Goal: Information Seeking & Learning: Learn about a topic

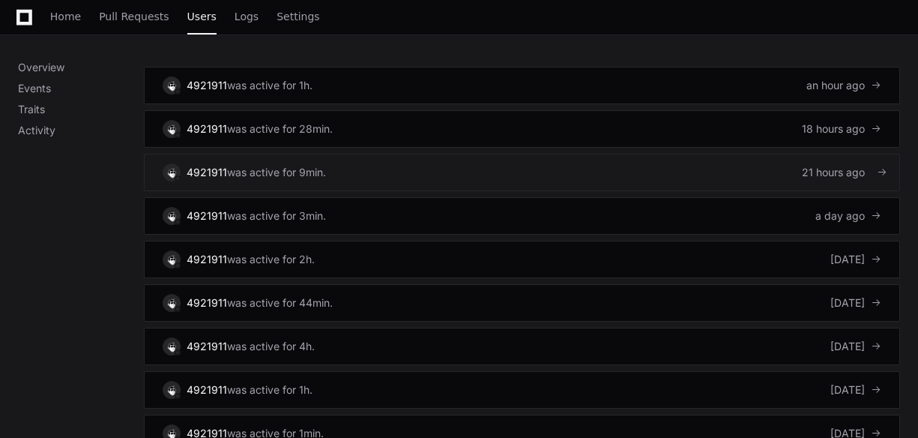
scroll to position [1079, 0]
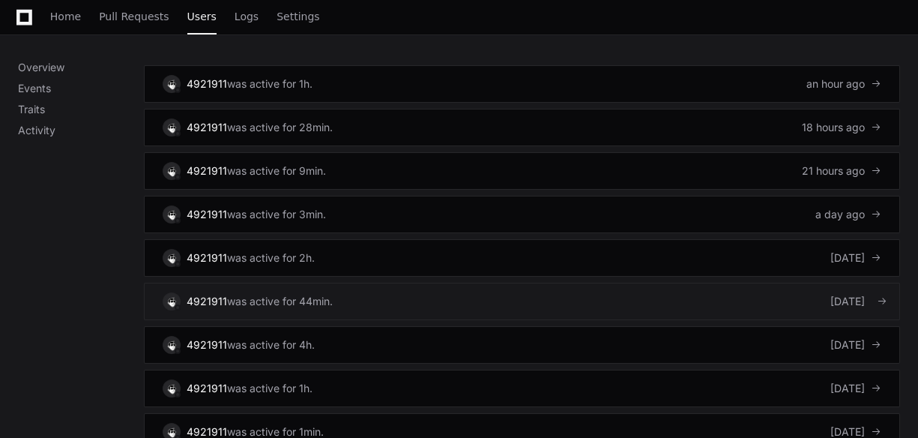
click at [789, 283] on link "4921911 was active for 44min. [DATE]" at bounding box center [522, 301] width 756 height 37
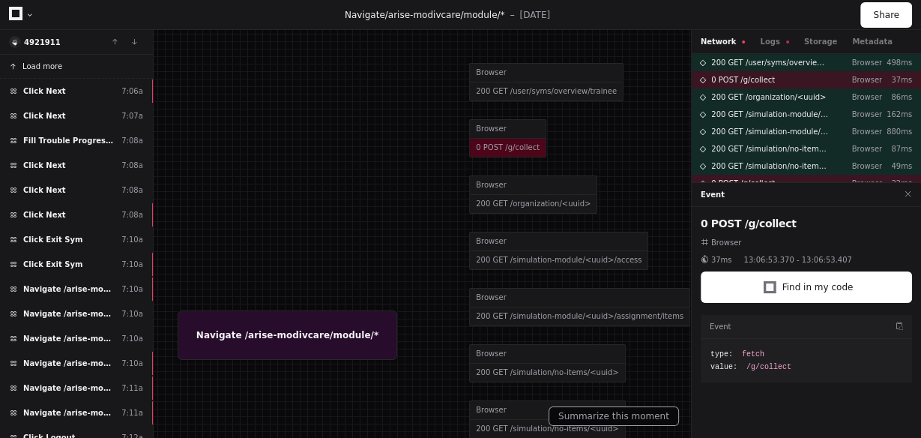
click at [55, 67] on span "Load more" at bounding box center [42, 66] width 40 height 11
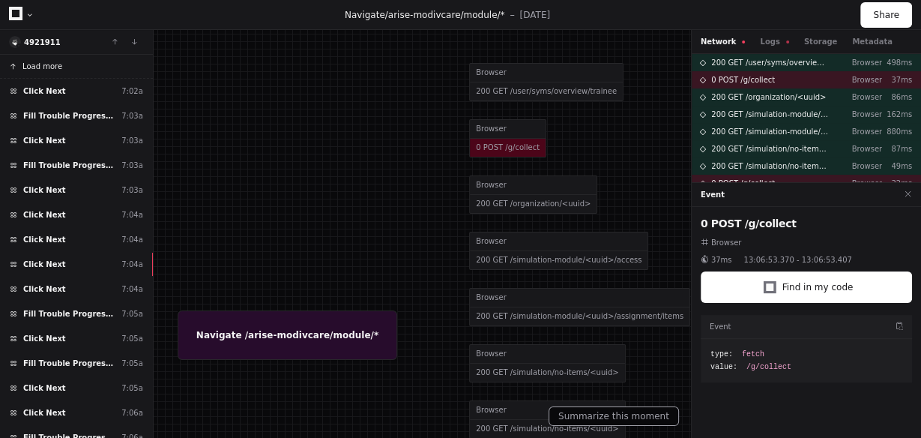
click at [53, 70] on span "Load more" at bounding box center [42, 66] width 40 height 11
click at [52, 70] on span "Load more" at bounding box center [42, 66] width 40 height 11
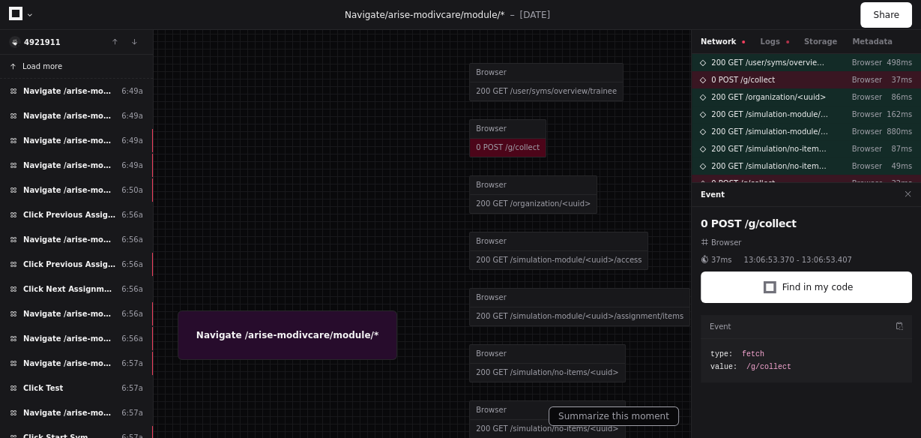
click at [43, 69] on span "Load more" at bounding box center [42, 66] width 40 height 11
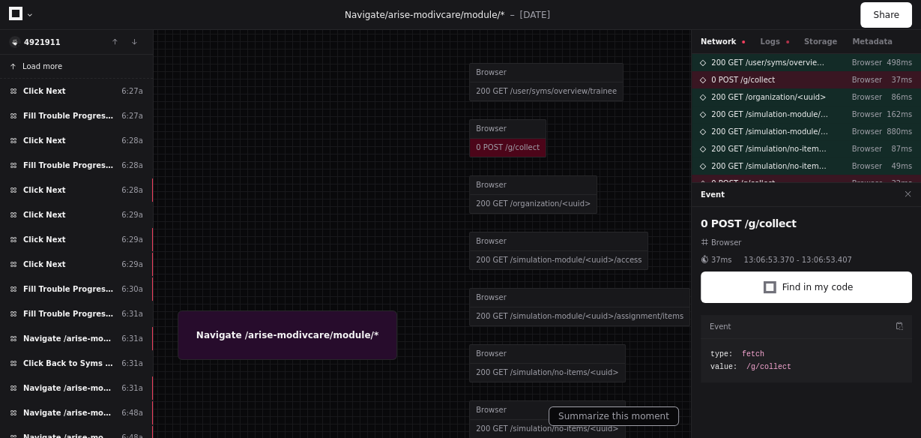
click at [48, 69] on span "Load more" at bounding box center [42, 66] width 40 height 11
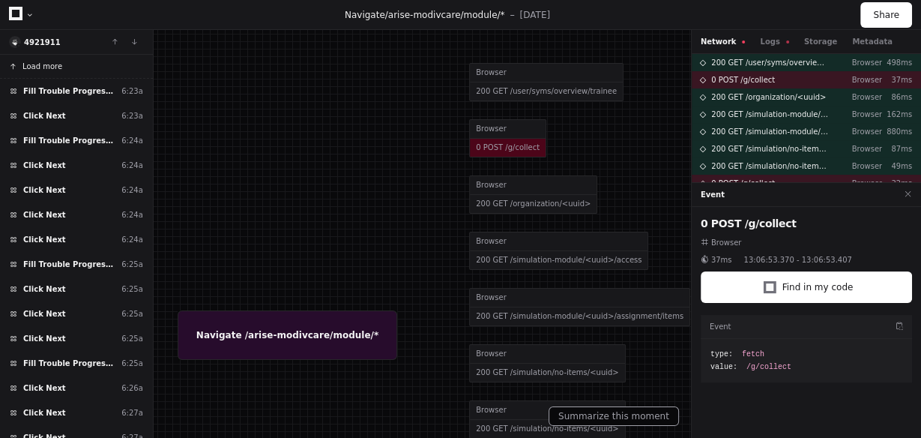
click at [32, 62] on span "Load more" at bounding box center [42, 66] width 40 height 11
click at [25, 62] on span "Load more" at bounding box center [42, 66] width 40 height 11
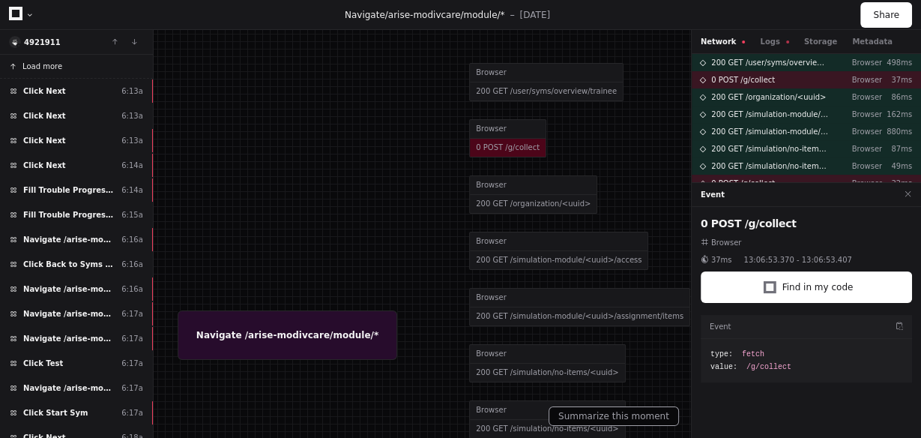
click at [51, 67] on span "Load more" at bounding box center [42, 66] width 40 height 11
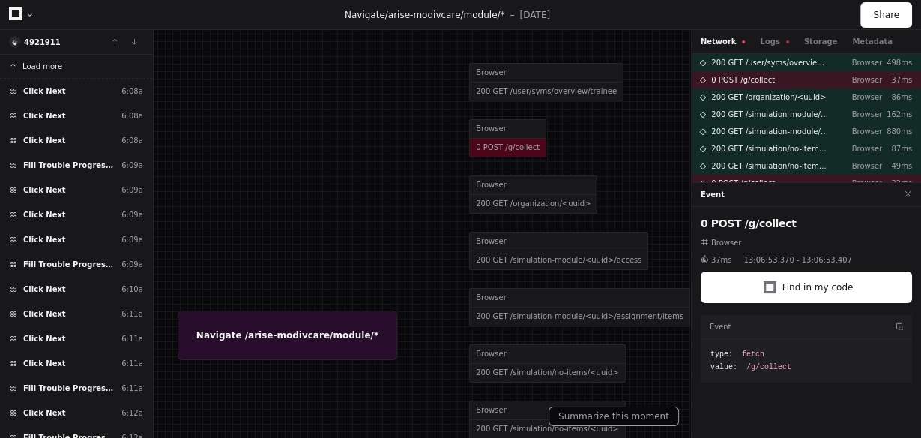
click at [52, 68] on span "Load more" at bounding box center [42, 66] width 40 height 11
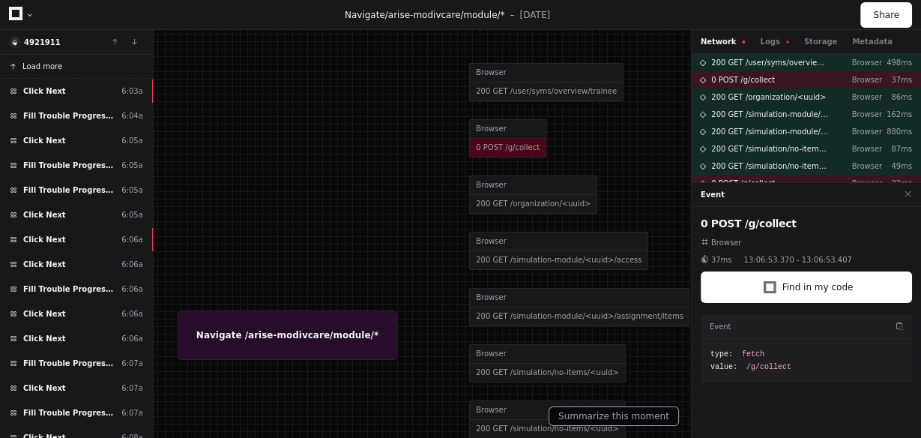
click at [52, 68] on span "Load more" at bounding box center [42, 66] width 40 height 11
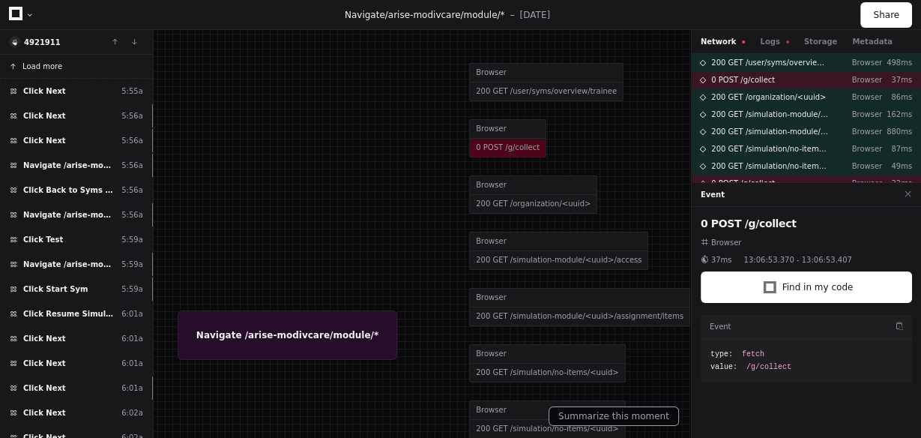
click at [52, 68] on span "Load more" at bounding box center [42, 66] width 40 height 11
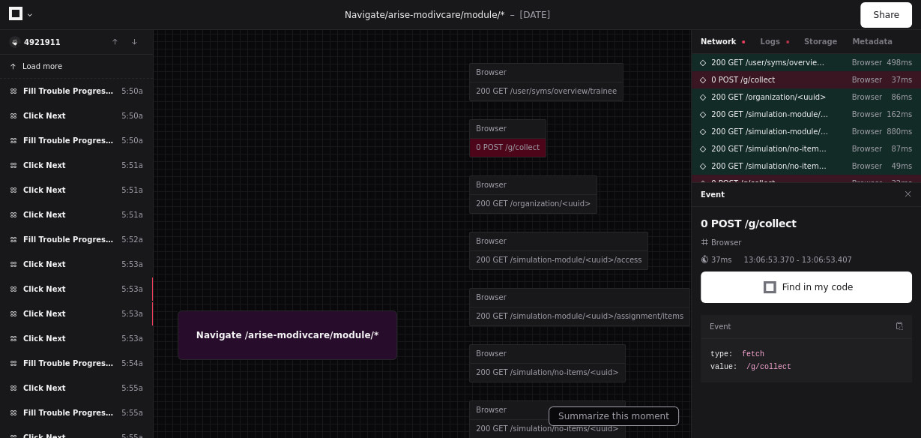
click at [52, 68] on span "Load more" at bounding box center [42, 66] width 40 height 11
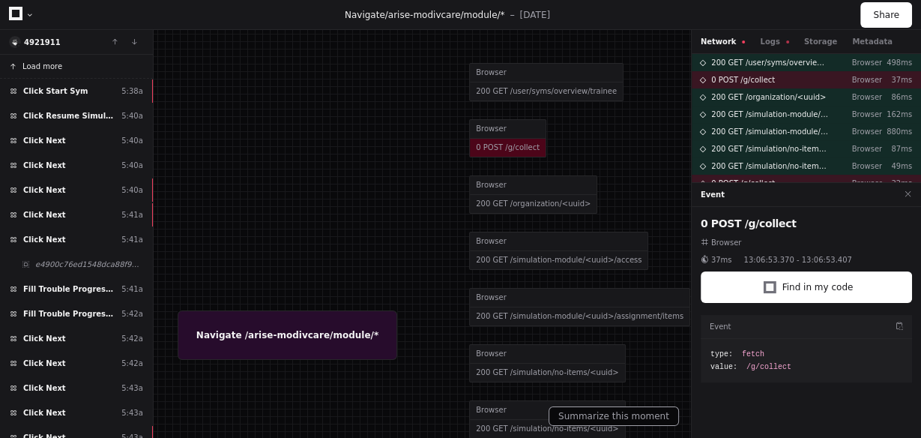
click at [46, 70] on span "Load more" at bounding box center [42, 66] width 40 height 11
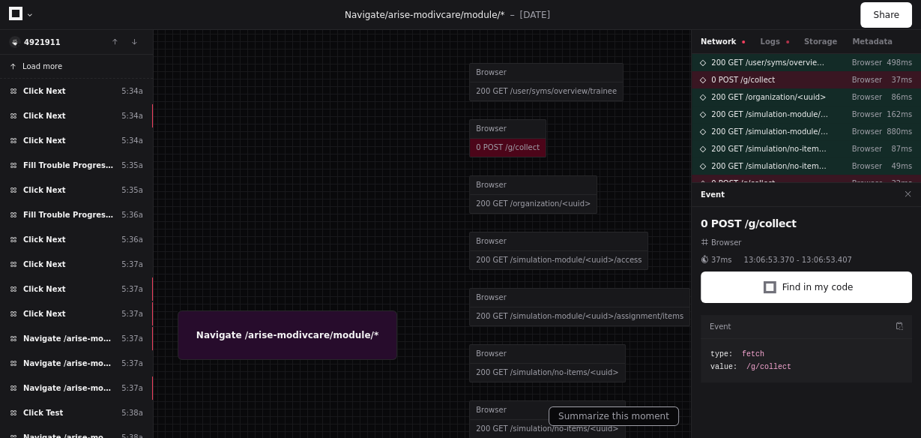
click at [46, 70] on span "Load more" at bounding box center [42, 66] width 40 height 11
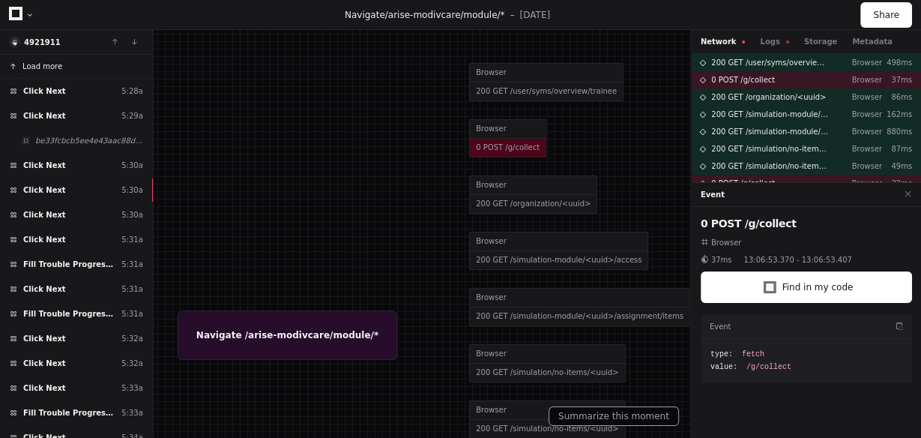
click at [46, 70] on span "Load more" at bounding box center [42, 66] width 40 height 11
click at [37, 69] on span "Load more" at bounding box center [42, 66] width 40 height 11
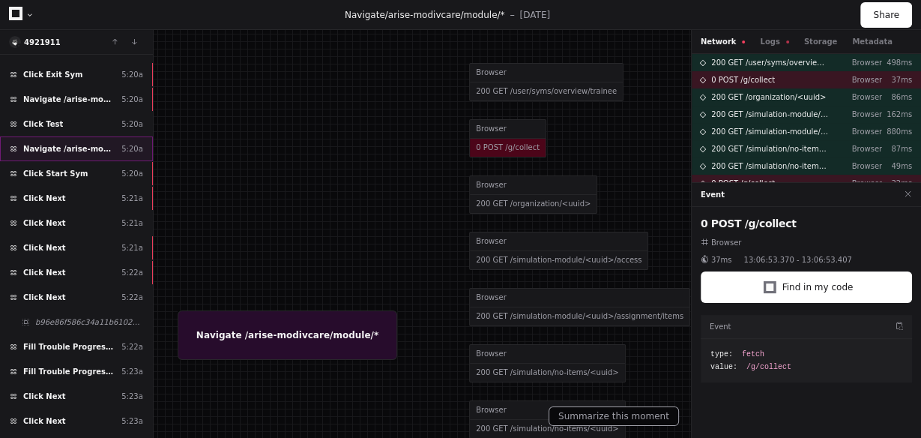
scroll to position [240, 0]
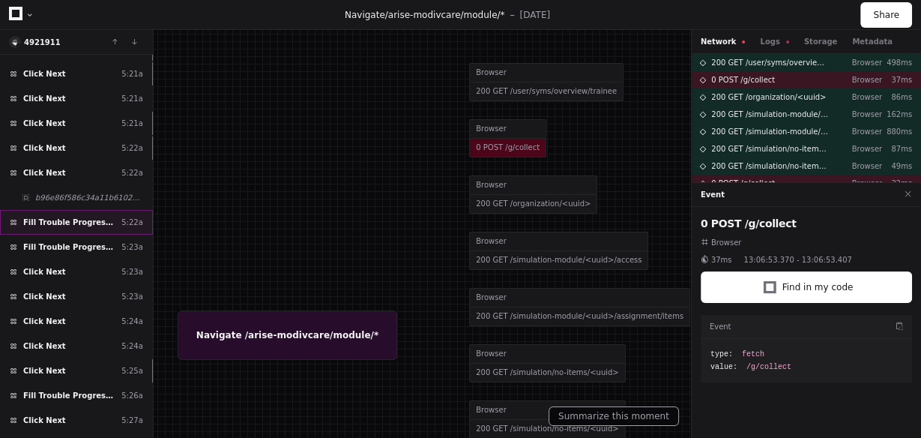
click at [66, 218] on span "Fill Trouble Progressing?" at bounding box center [69, 222] width 92 height 11
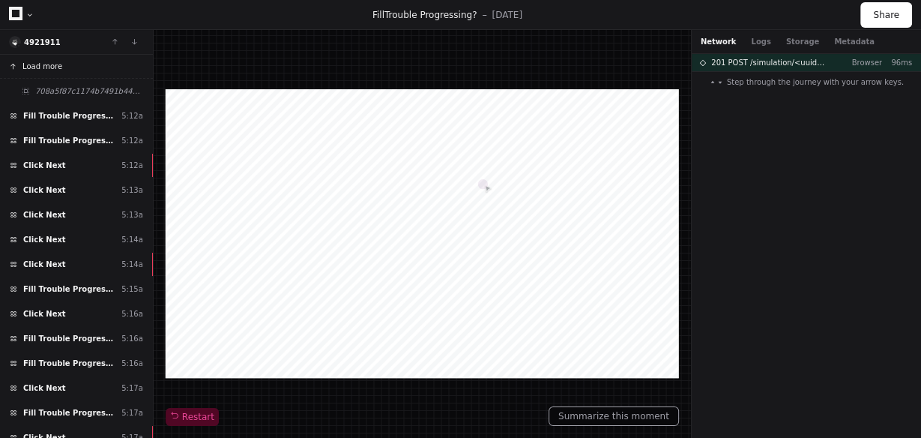
click at [50, 67] on span "Load more" at bounding box center [42, 66] width 40 height 11
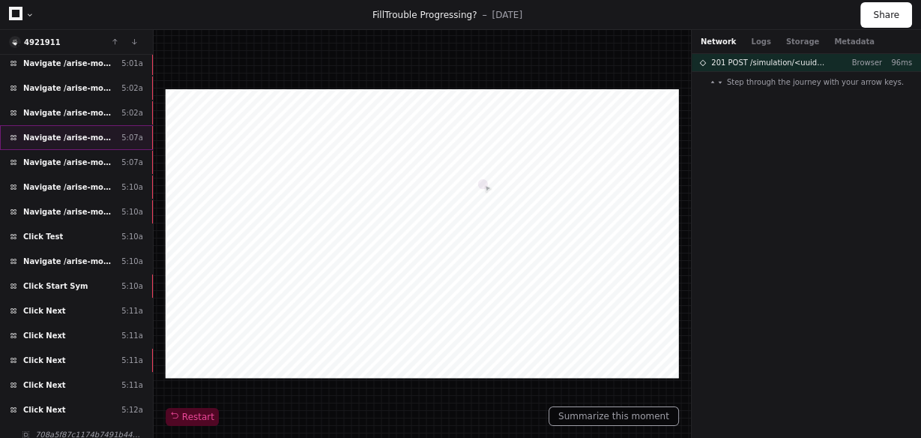
scroll to position [180, 0]
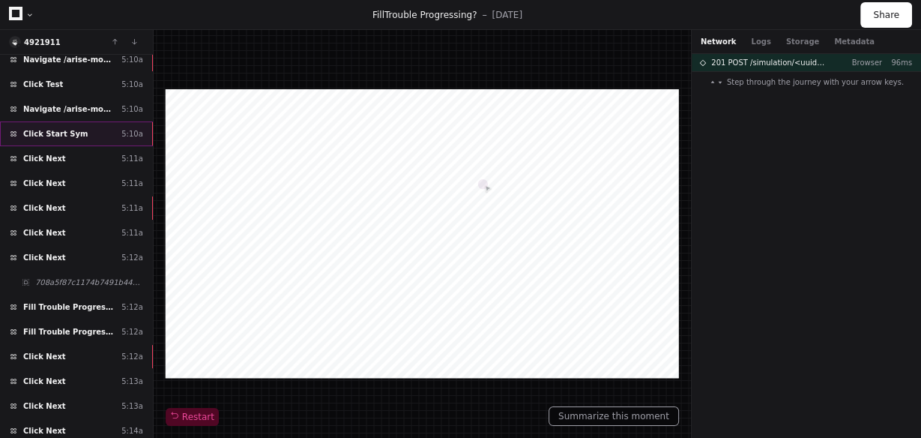
click at [73, 130] on div "Click Start Sym 5:10a" at bounding box center [76, 133] width 153 height 25
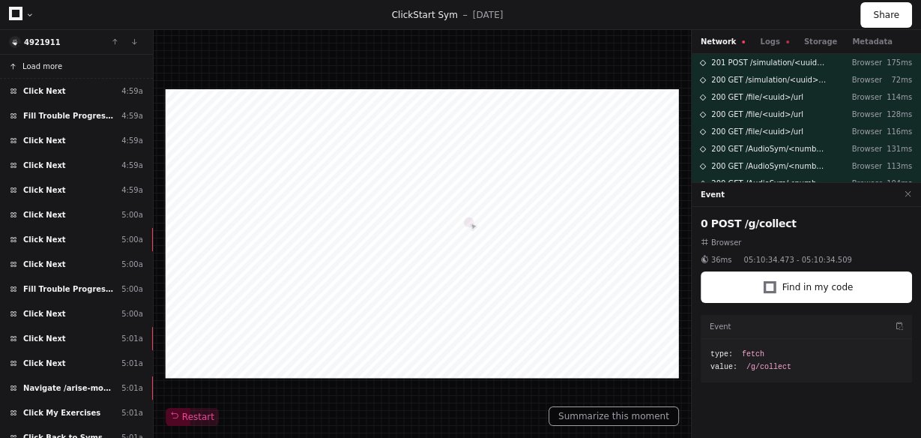
click at [61, 70] on button "Load more" at bounding box center [76, 67] width 153 height 24
click at [49, 70] on span "Load more" at bounding box center [42, 66] width 40 height 11
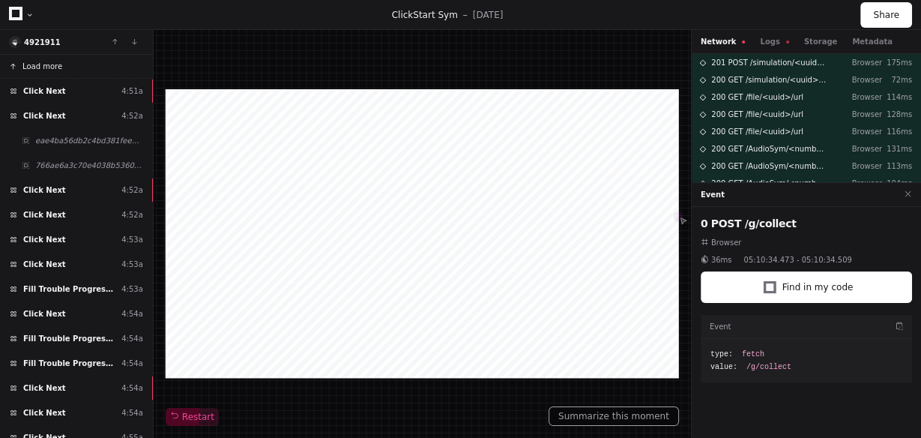
click at [49, 70] on span "Load more" at bounding box center [42, 66] width 40 height 11
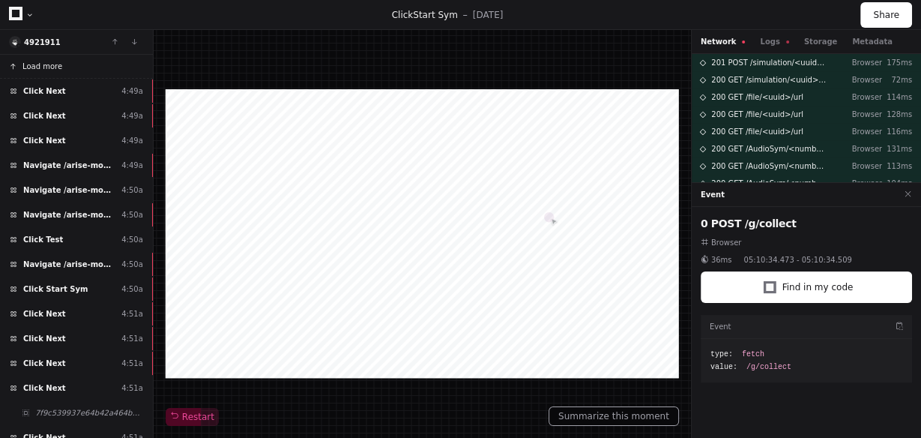
click at [49, 70] on span "Load more" at bounding box center [42, 66] width 40 height 11
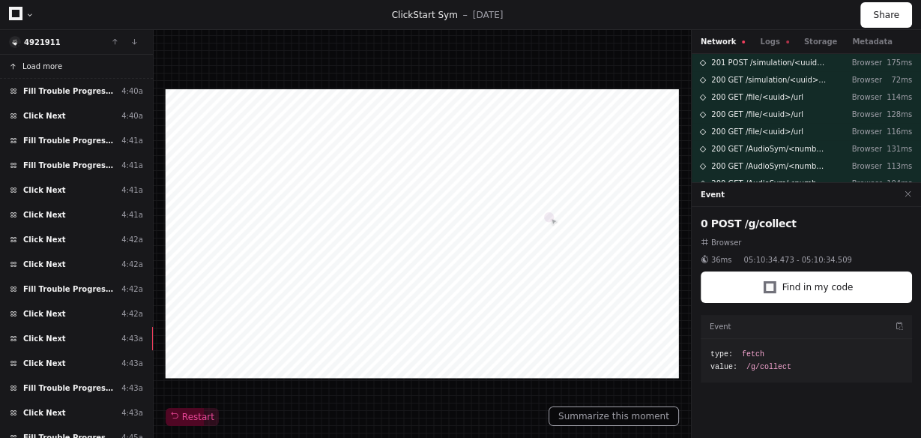
click at [49, 70] on span "Load more" at bounding box center [42, 66] width 40 height 11
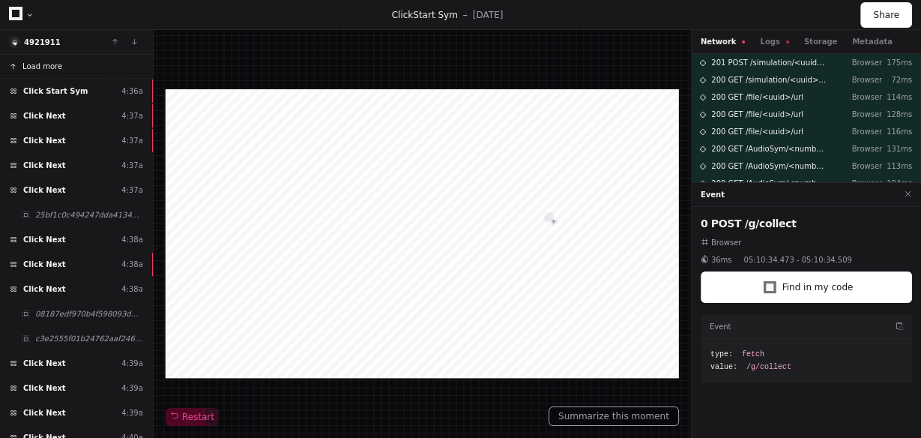
click at [49, 70] on span "Load more" at bounding box center [42, 66] width 40 height 11
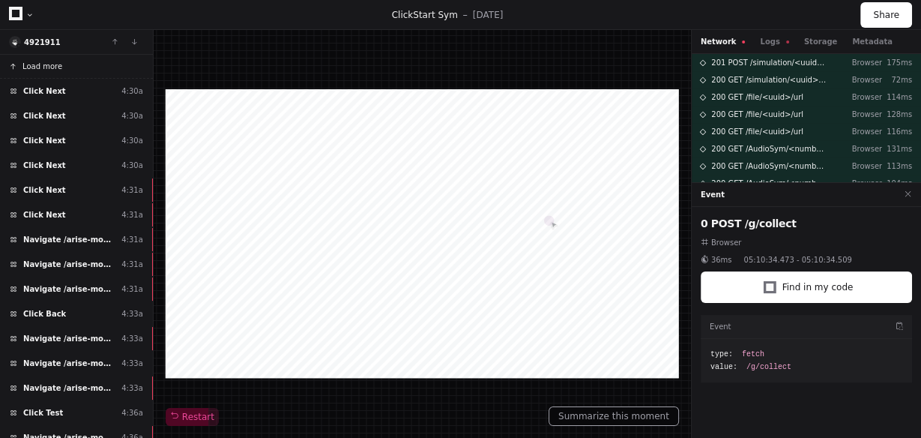
click at [64, 71] on button "Load more" at bounding box center [76, 67] width 153 height 24
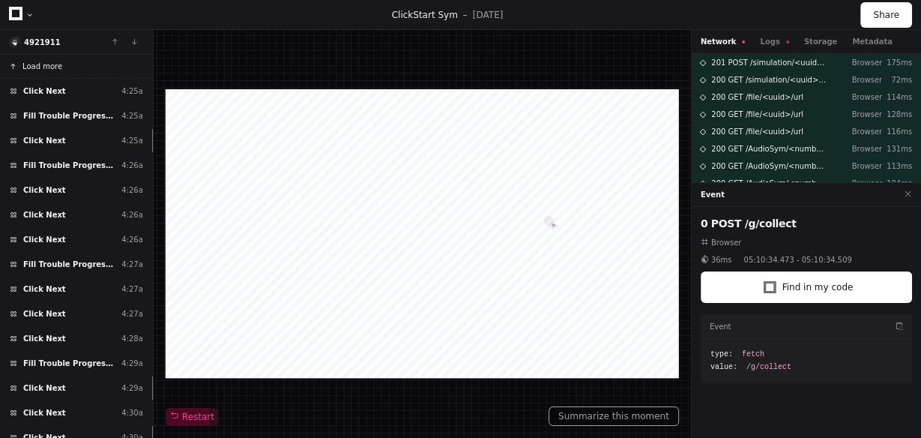
click at [64, 71] on button "Load more" at bounding box center [76, 67] width 153 height 24
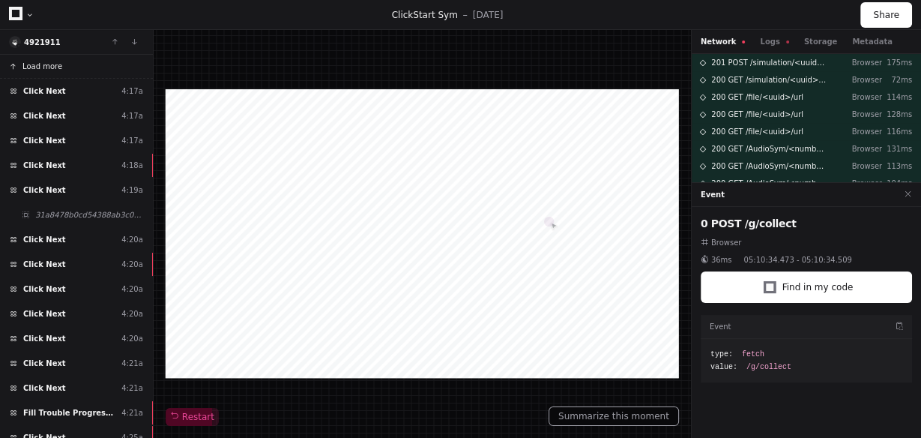
click at [64, 71] on button "Load more" at bounding box center [76, 67] width 153 height 24
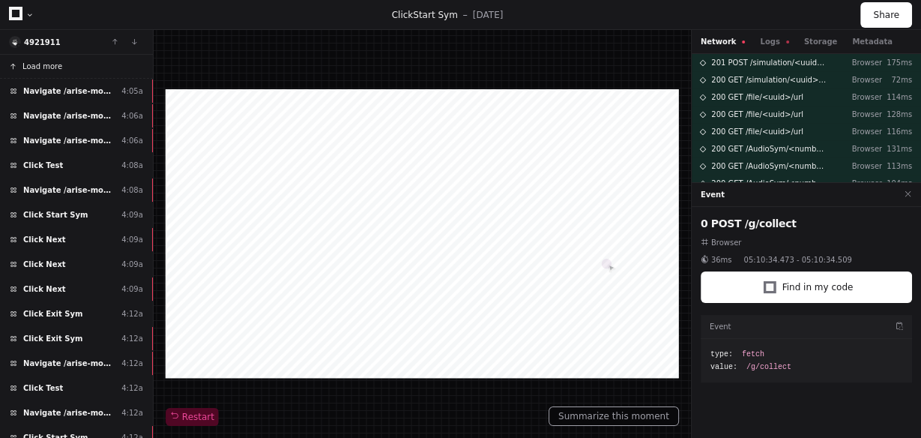
click at [48, 72] on button "Load more" at bounding box center [76, 67] width 153 height 24
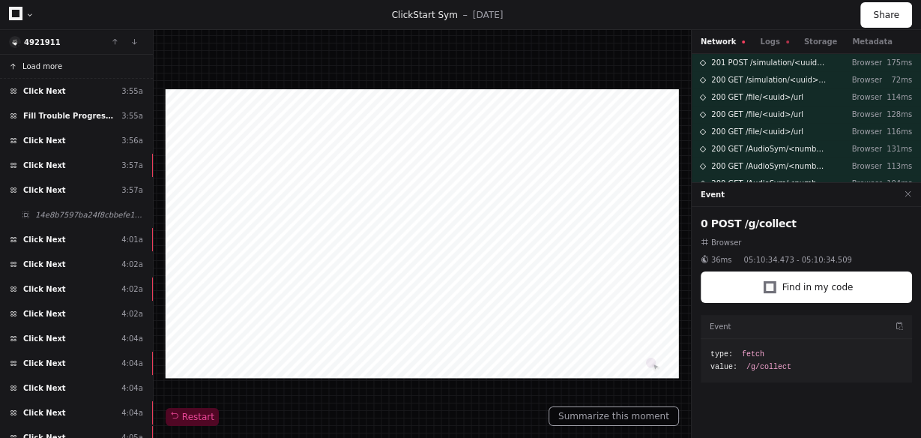
click at [46, 70] on span "Load more" at bounding box center [42, 66] width 40 height 11
click at [57, 70] on span "Load more" at bounding box center [42, 66] width 40 height 11
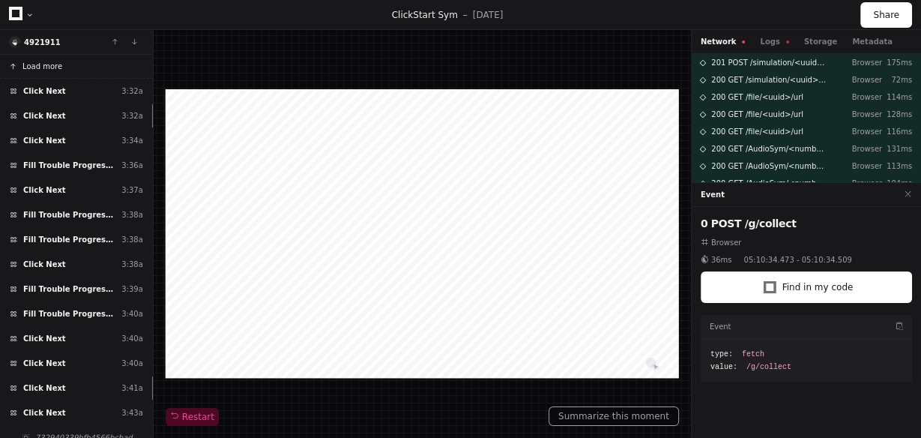
click at [57, 72] on button "Load more" at bounding box center [76, 67] width 153 height 24
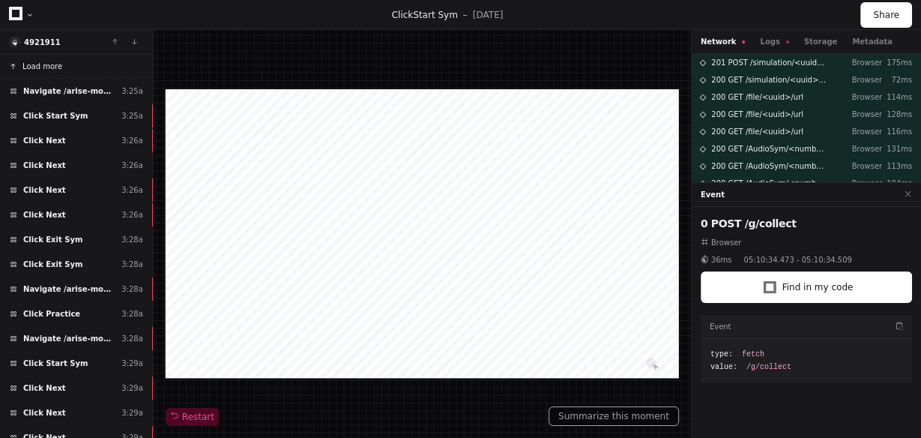
click at [57, 70] on span "Load more" at bounding box center [42, 66] width 40 height 11
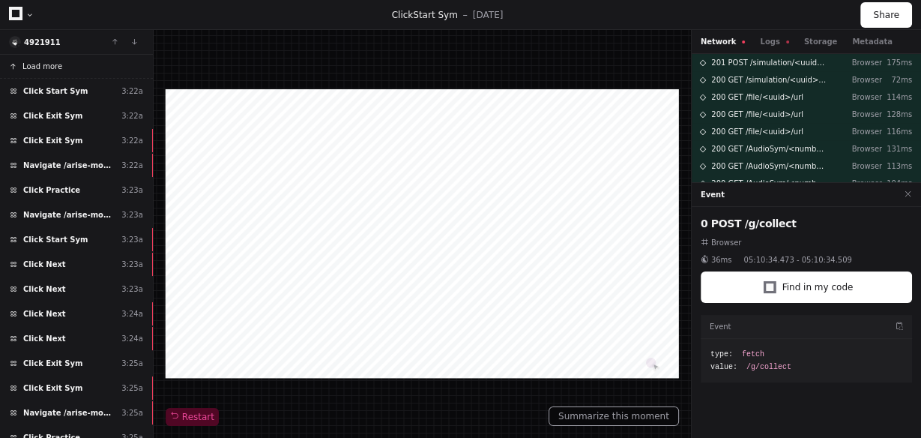
click at [57, 70] on span "Load more" at bounding box center [42, 66] width 40 height 11
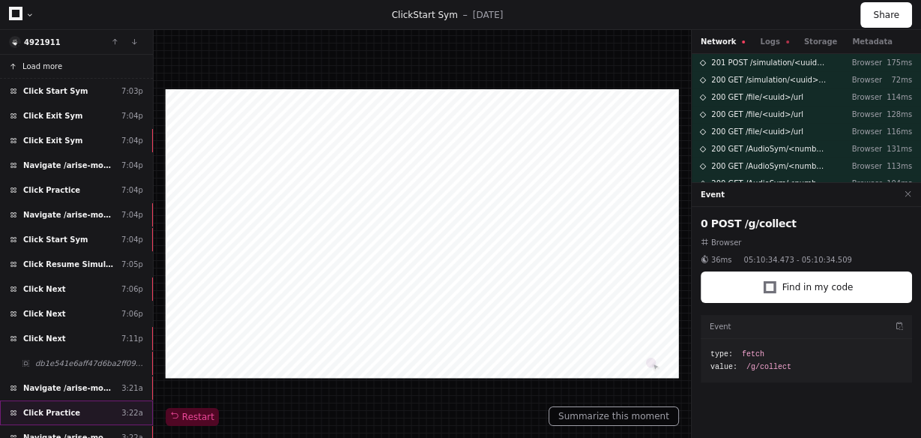
click at [89, 404] on div "Click Practice 3:22a" at bounding box center [76, 412] width 153 height 25
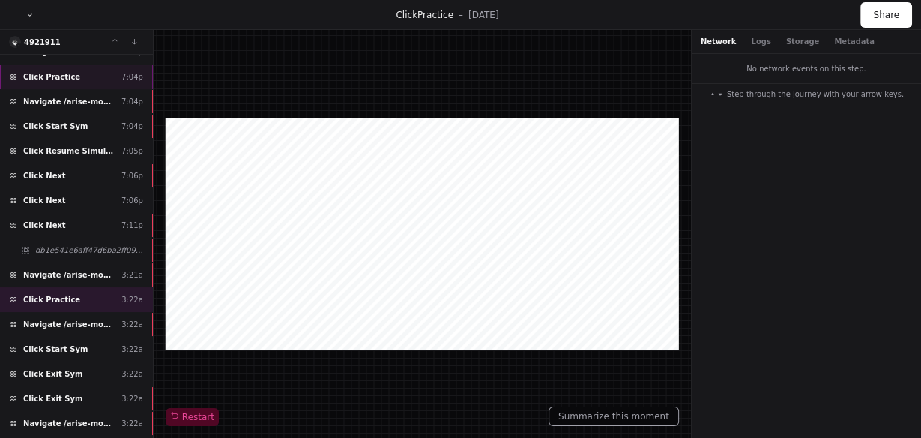
scroll to position [120, 0]
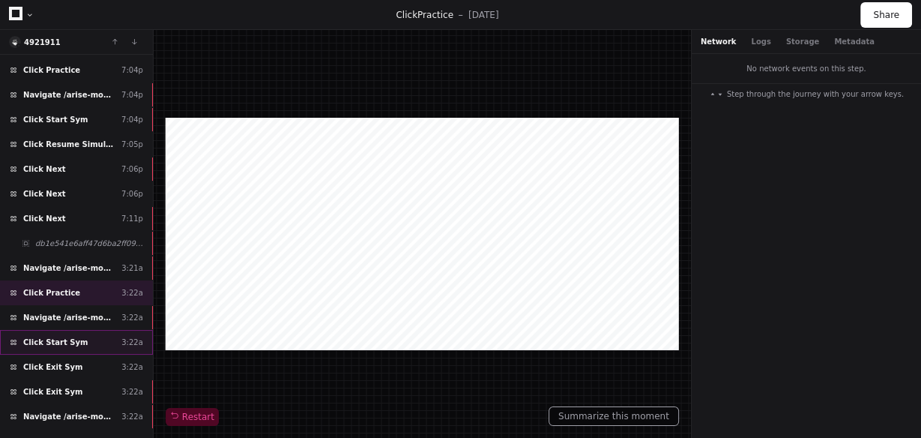
click at [89, 336] on div "Click Start Sym 3:22a" at bounding box center [76, 342] width 153 height 25
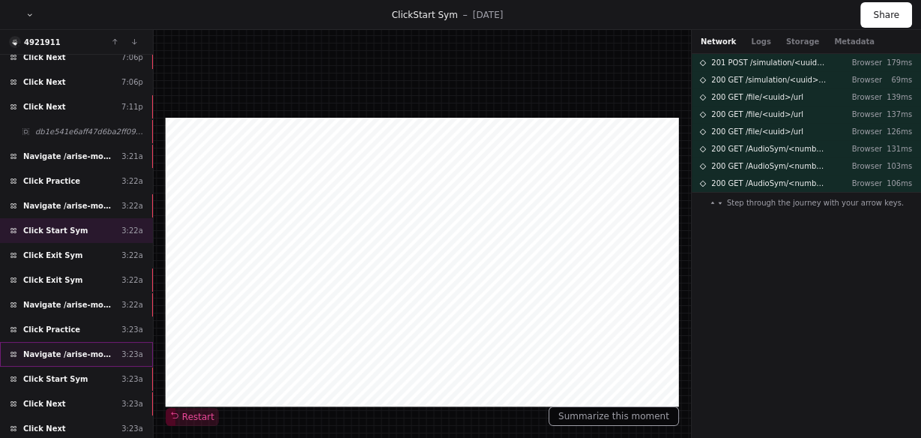
scroll to position [240, 0]
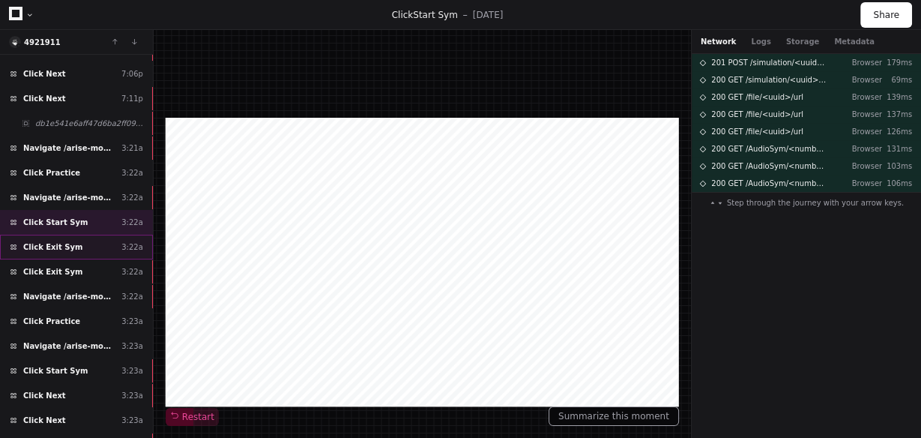
click at [70, 244] on div "Click Exit Sym 3:22a" at bounding box center [76, 247] width 153 height 25
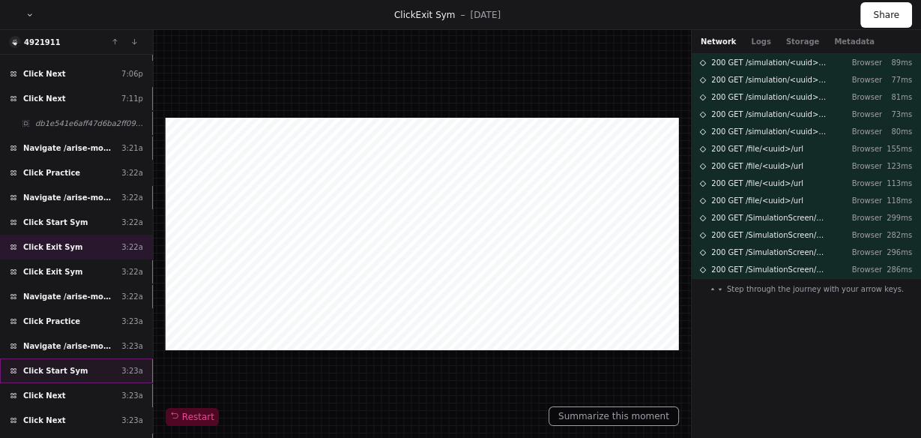
click at [85, 359] on div "Click Start Sym 3:23a" at bounding box center [76, 370] width 153 height 25
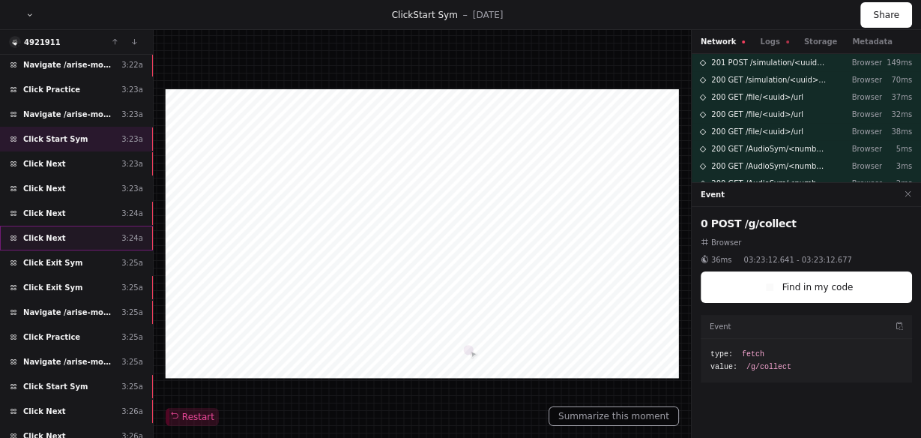
scroll to position [480, 0]
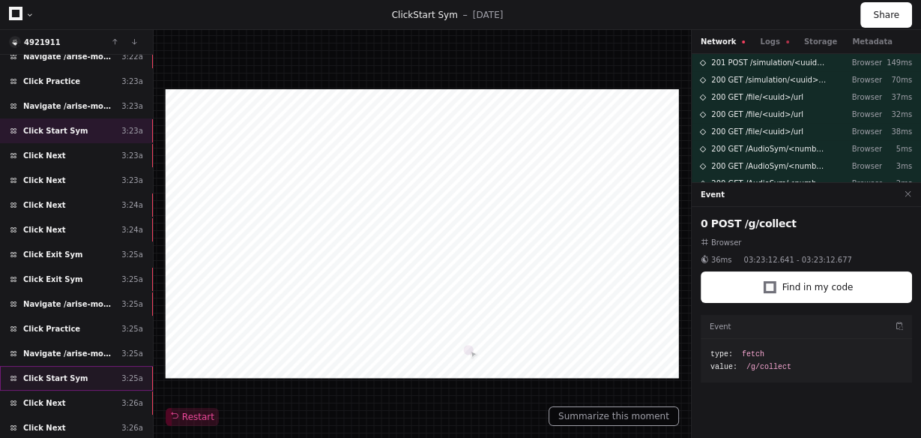
click at [67, 373] on span "Click Start Sym" at bounding box center [55, 378] width 64 height 11
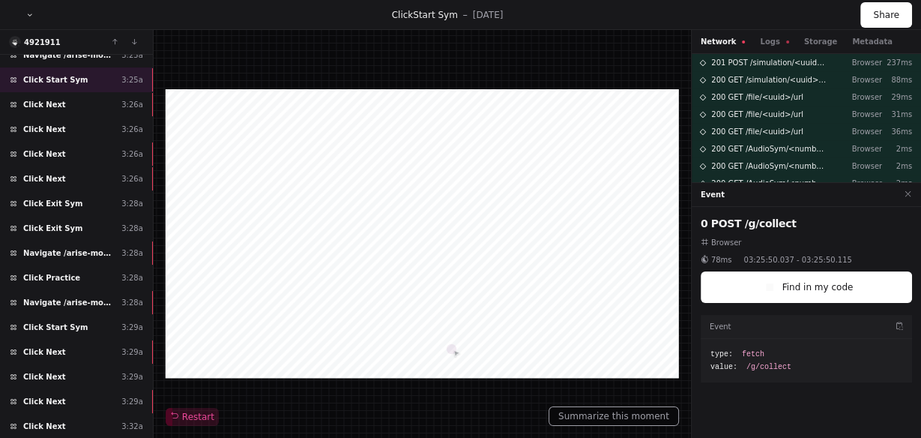
scroll to position [780, 0]
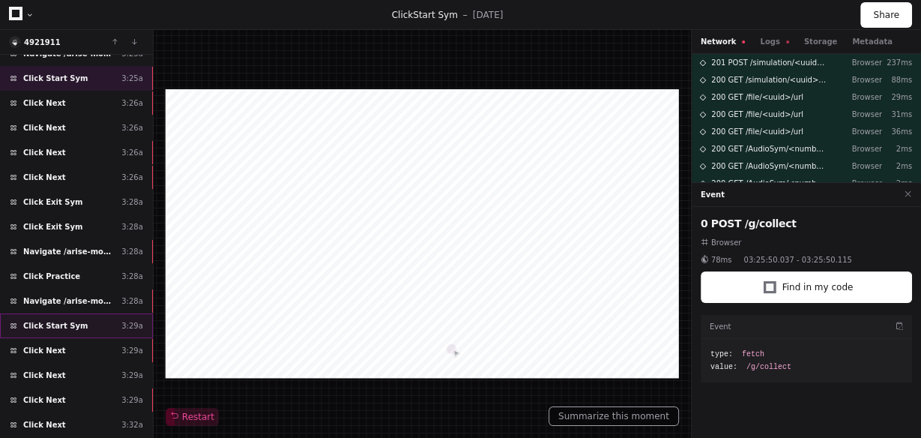
click at [73, 313] on div "Click Start Sym 3:29a" at bounding box center [76, 325] width 153 height 25
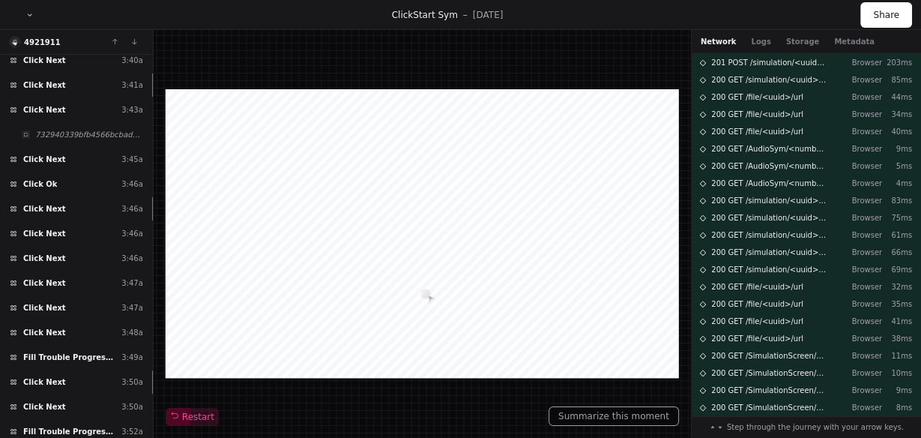
scroll to position [1439, 0]
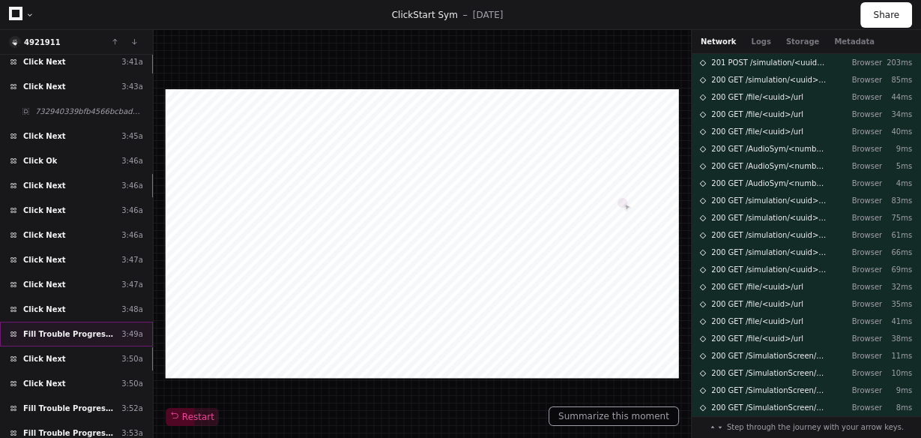
click at [79, 328] on span "Fill Trouble Progressing?" at bounding box center [69, 333] width 92 height 11
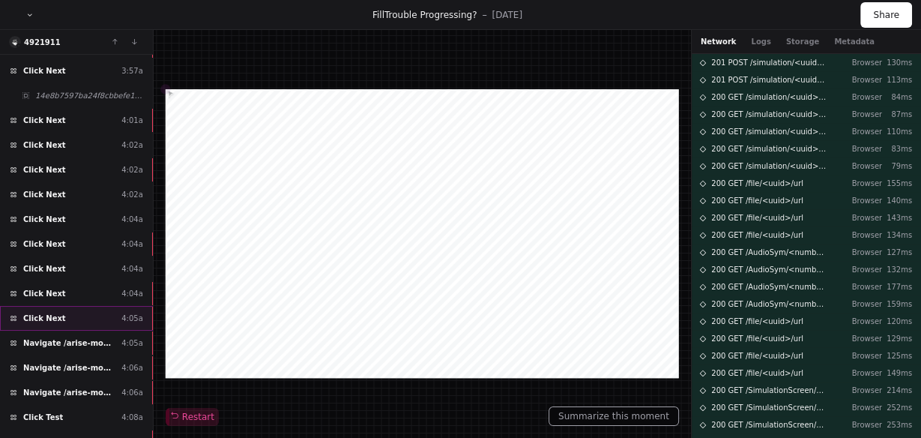
scroll to position [1979, 0]
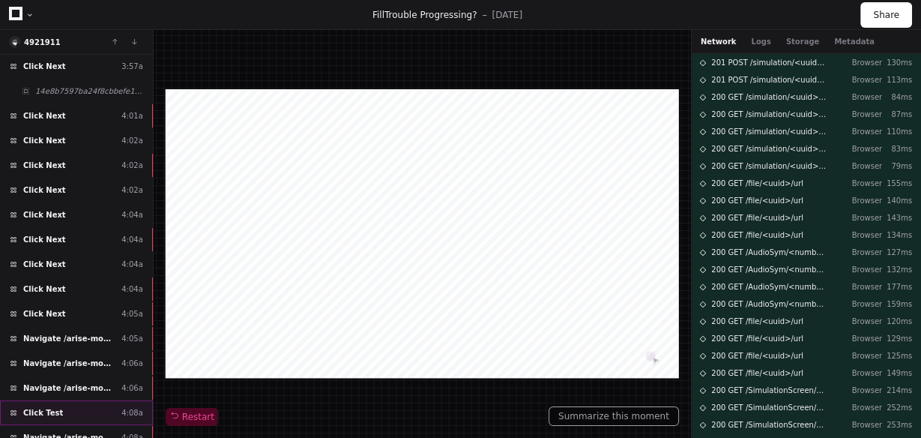
click at [66, 400] on div "Click Test 4:08a" at bounding box center [76, 412] width 153 height 25
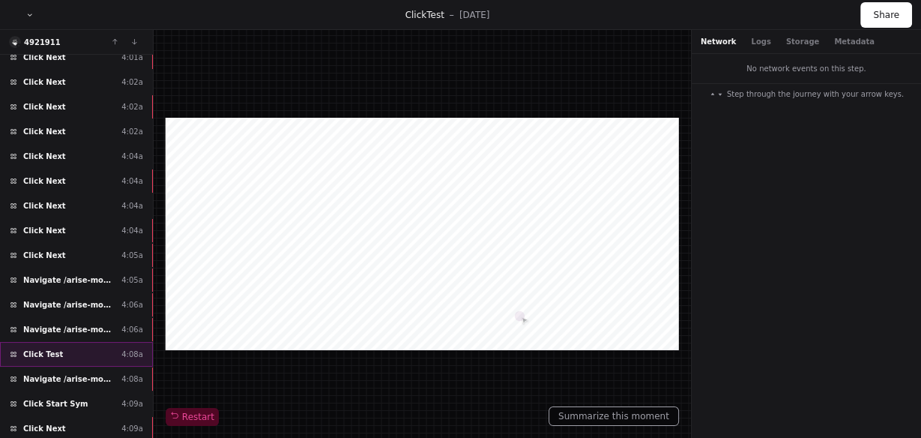
scroll to position [2039, 0]
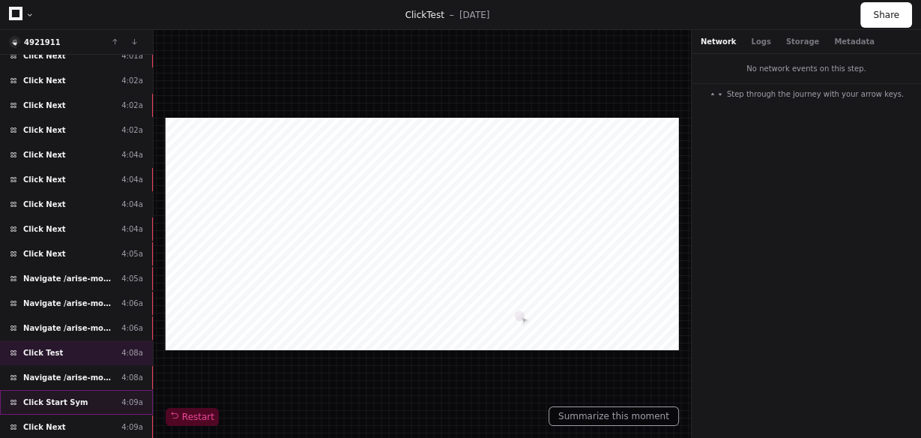
click at [70, 390] on div "Click Start Sym 4:09a" at bounding box center [76, 402] width 153 height 25
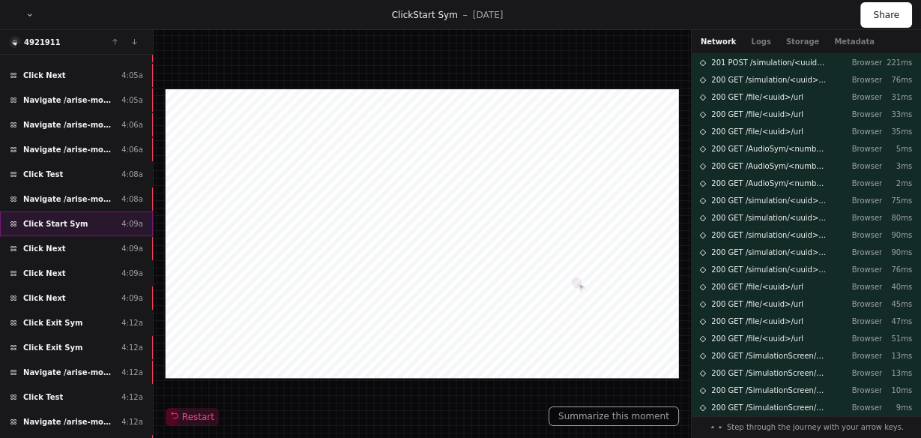
scroll to position [2219, 0]
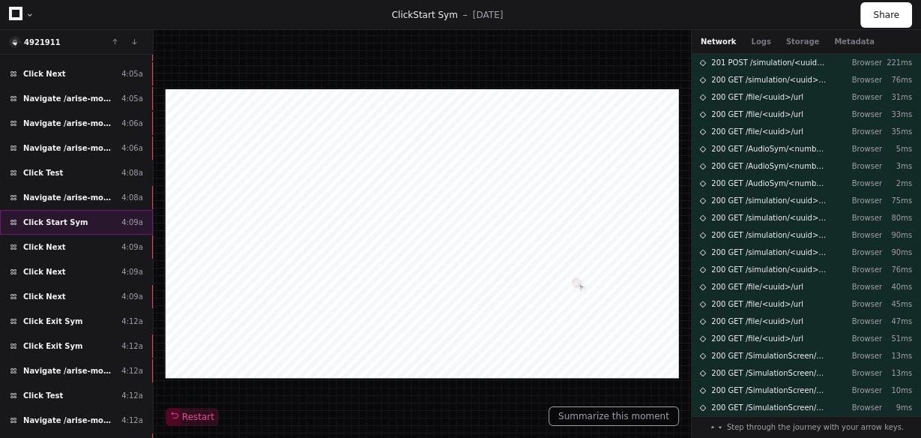
click at [80, 383] on div "Click Test 4:12a" at bounding box center [76, 395] width 153 height 25
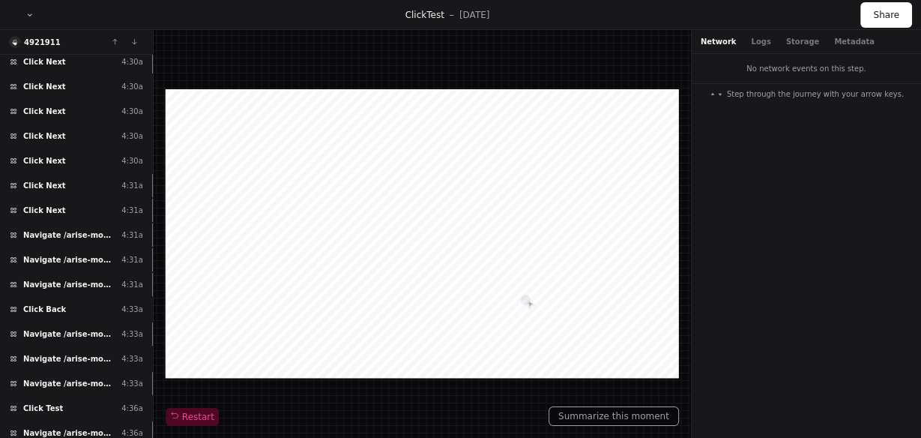
scroll to position [3718, 0]
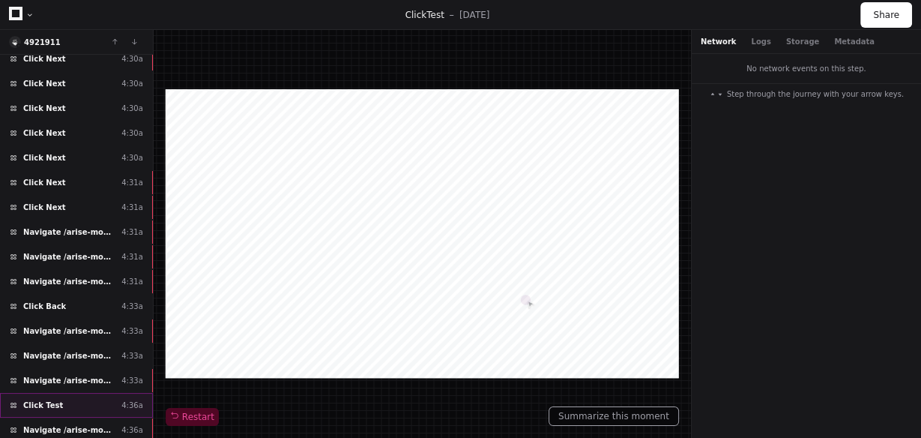
click at [80, 393] on div "Click Test 4:36a" at bounding box center [76, 405] width 153 height 25
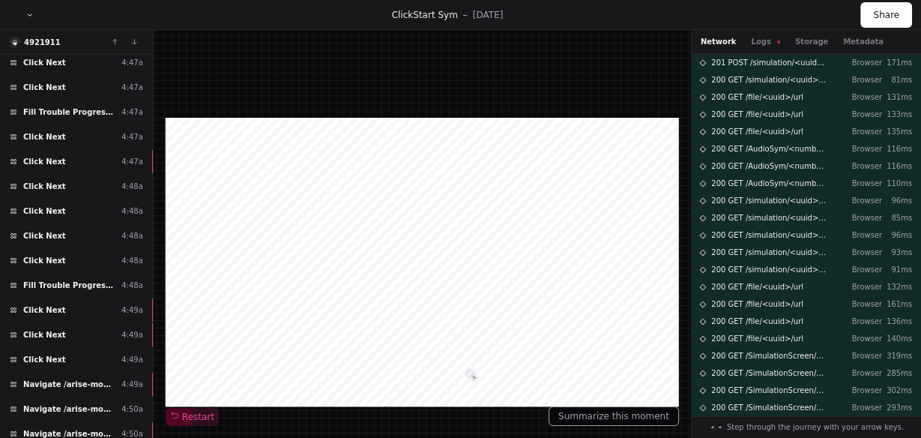
scroll to position [4977, 0]
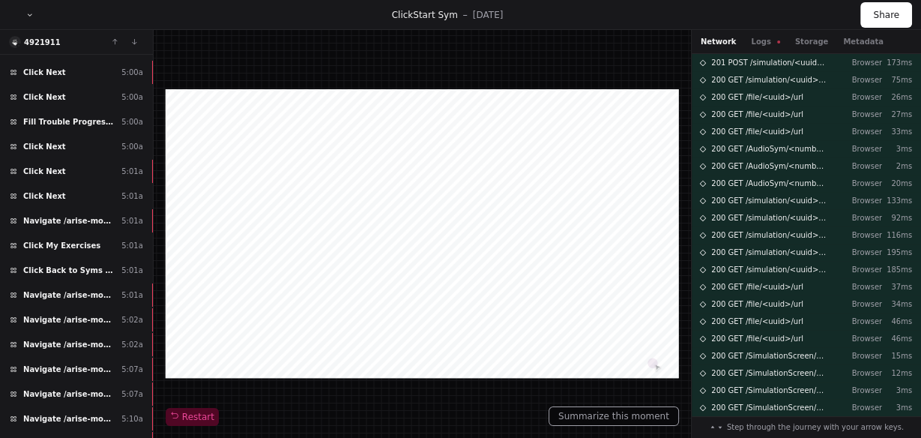
scroll to position [6476, 0]
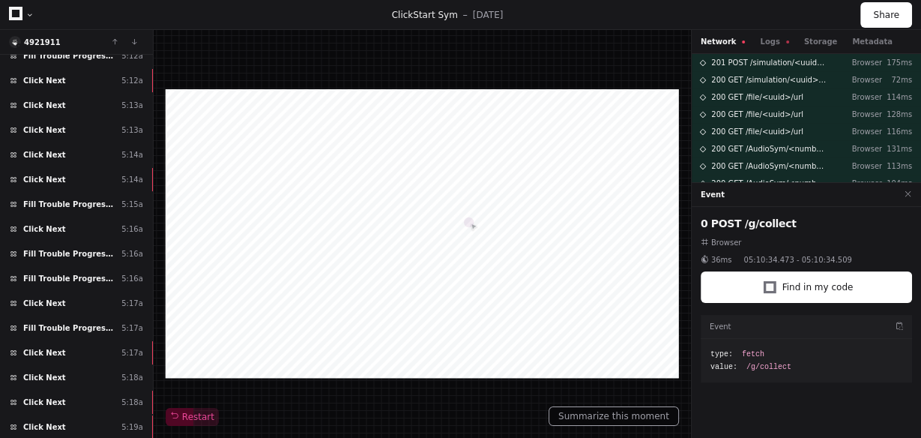
scroll to position [7136, 0]
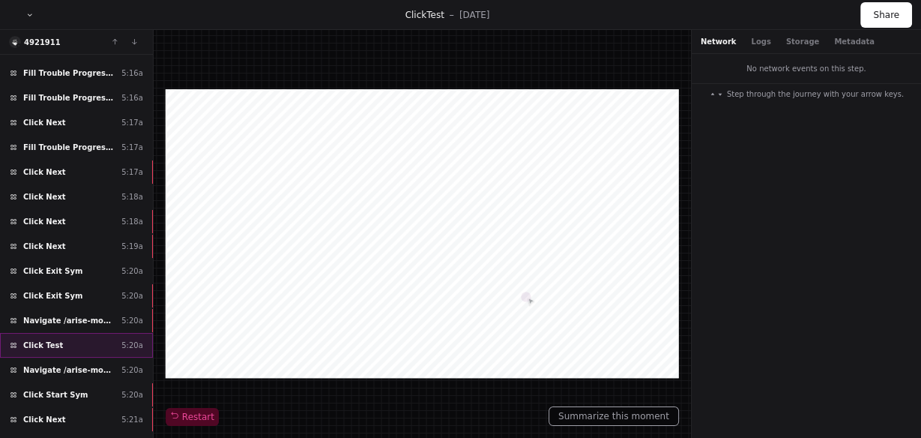
scroll to position [7316, 0]
click at [71, 406] on div "Click Next 5:21a" at bounding box center [76, 418] width 153 height 25
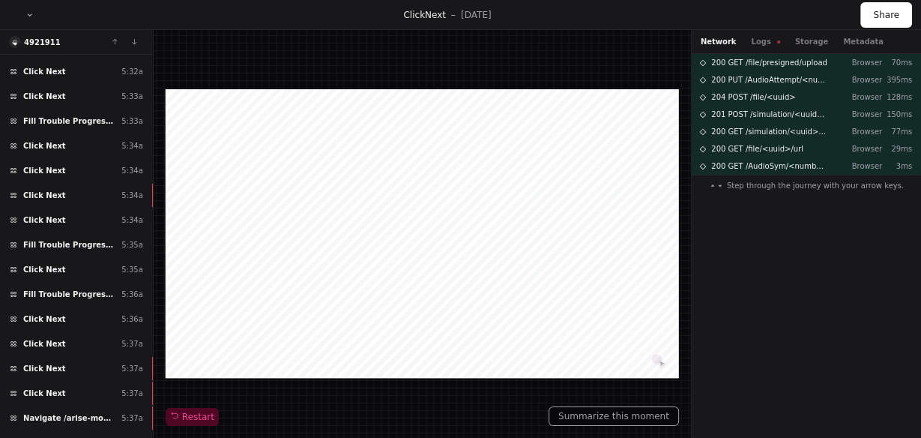
scroll to position [8455, 0]
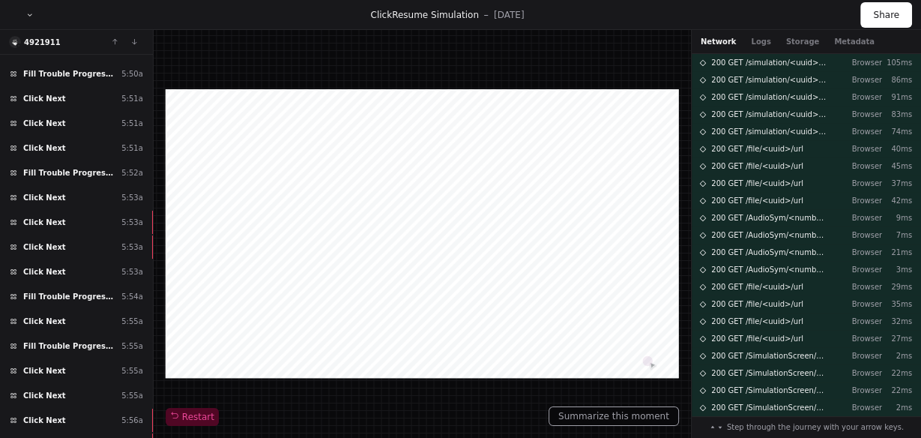
scroll to position [9714, 0]
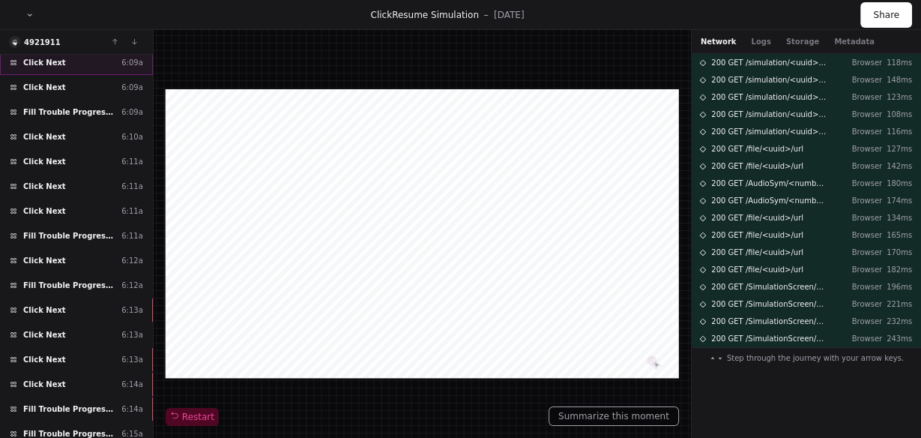
scroll to position [10913, 0]
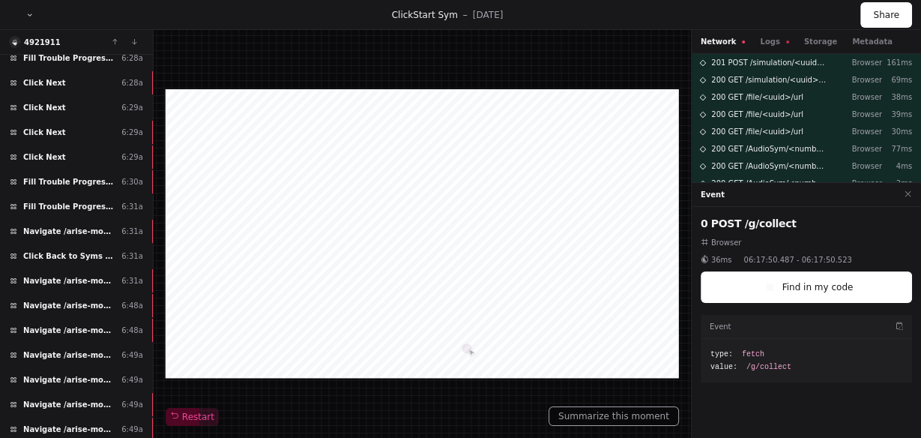
scroll to position [12353, 0]
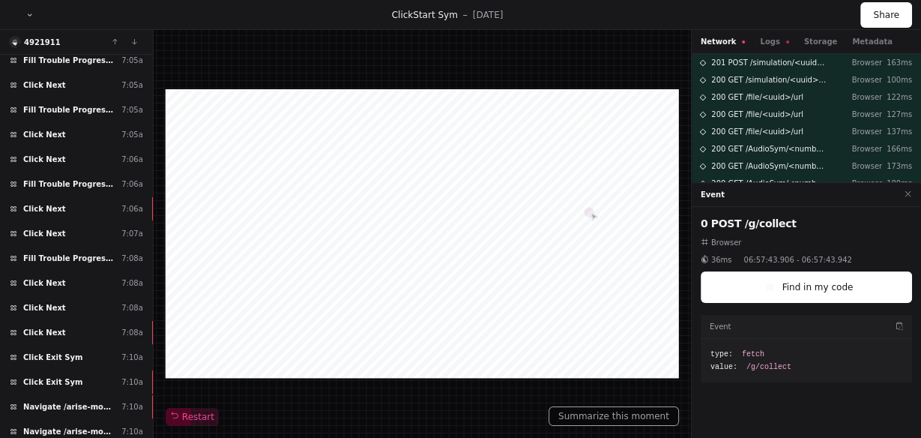
scroll to position [13612, 0]
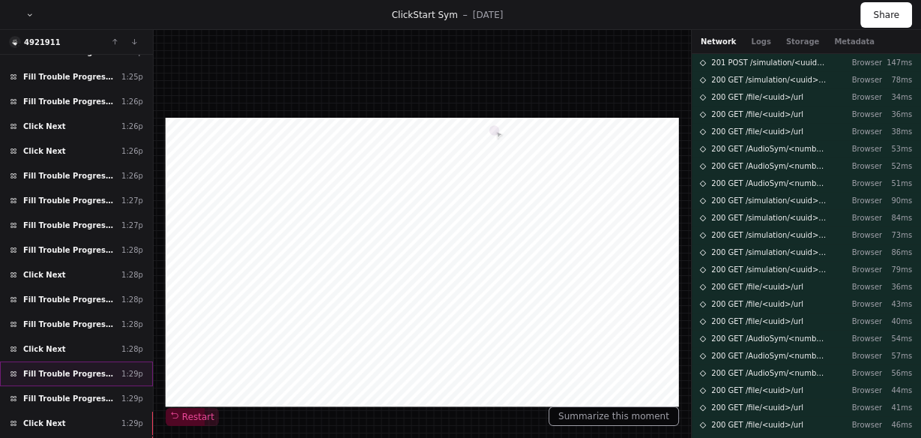
scroll to position [15227, 0]
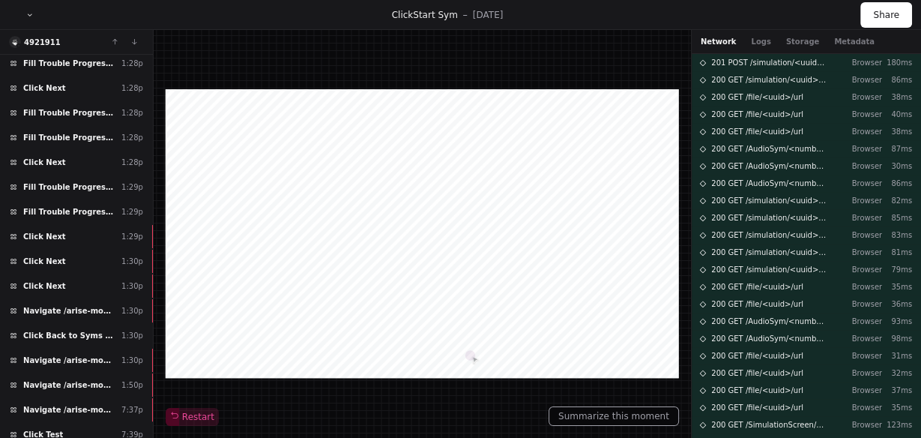
scroll to position [15414, 0]
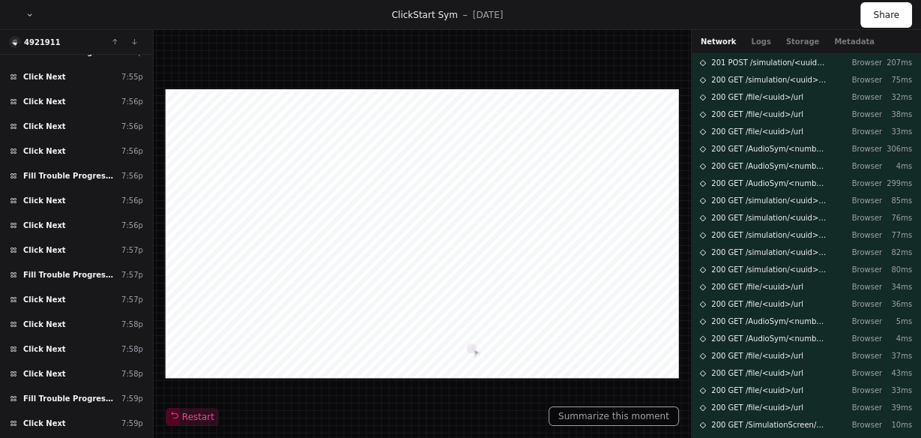
scroll to position [16563, 0]
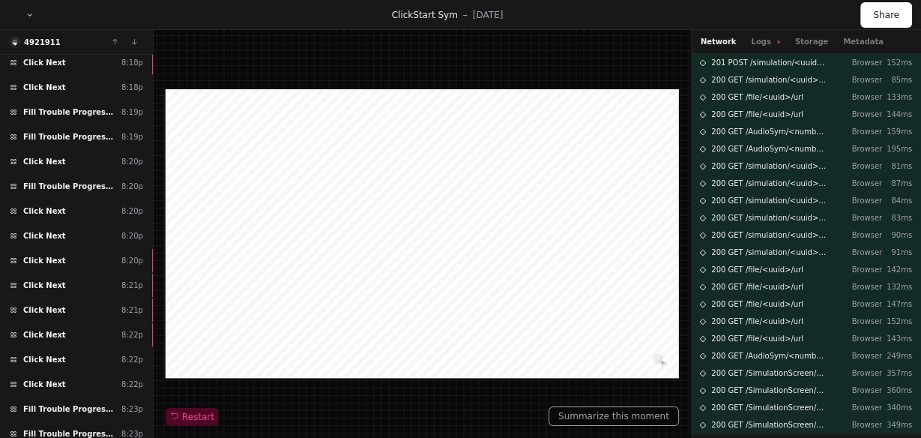
scroll to position [18194, 0]
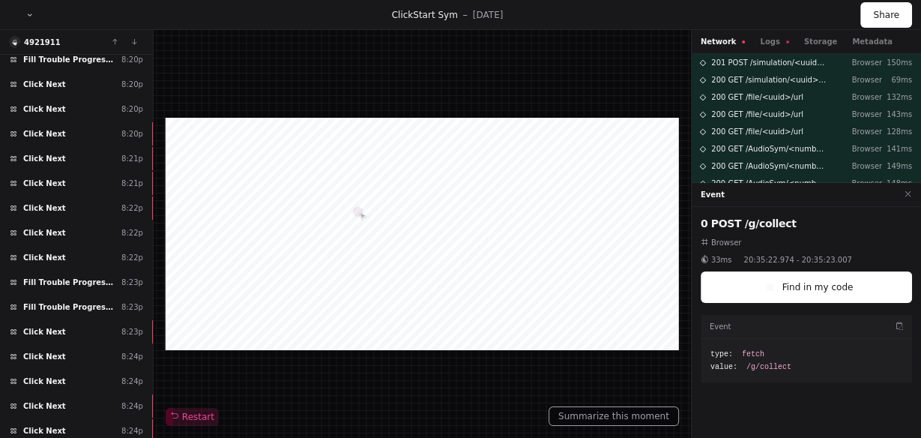
scroll to position [18314, 0]
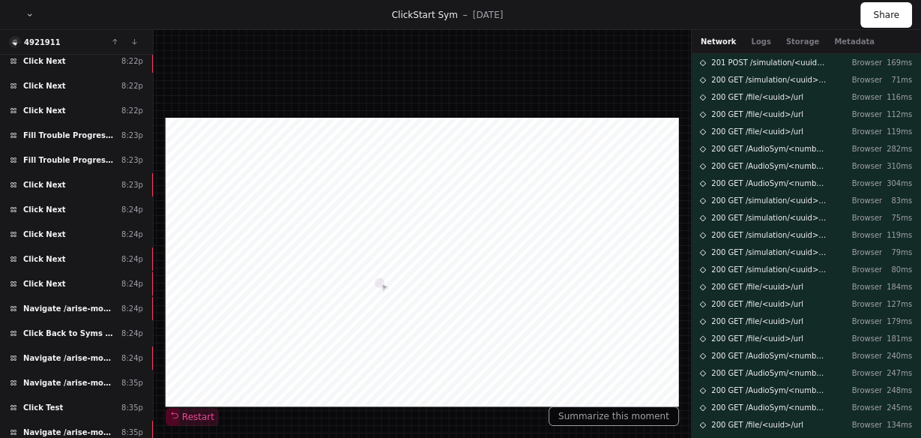
scroll to position [18434, 0]
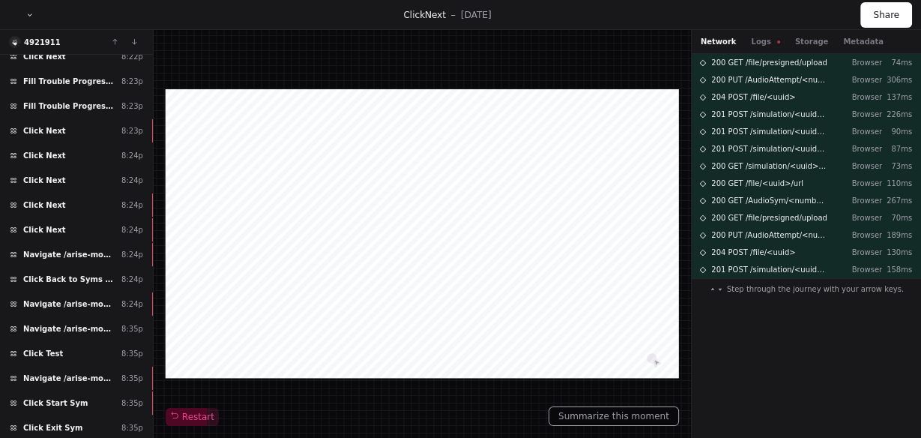
scroll to position [18494, 0]
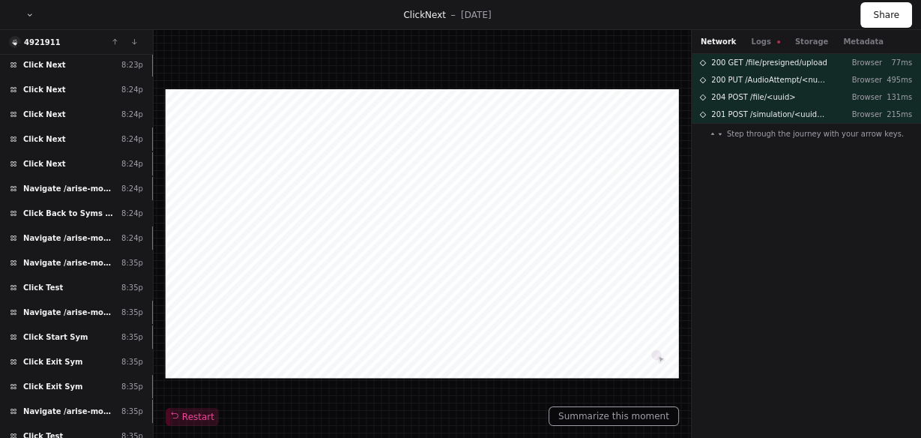
scroll to position [18554, 0]
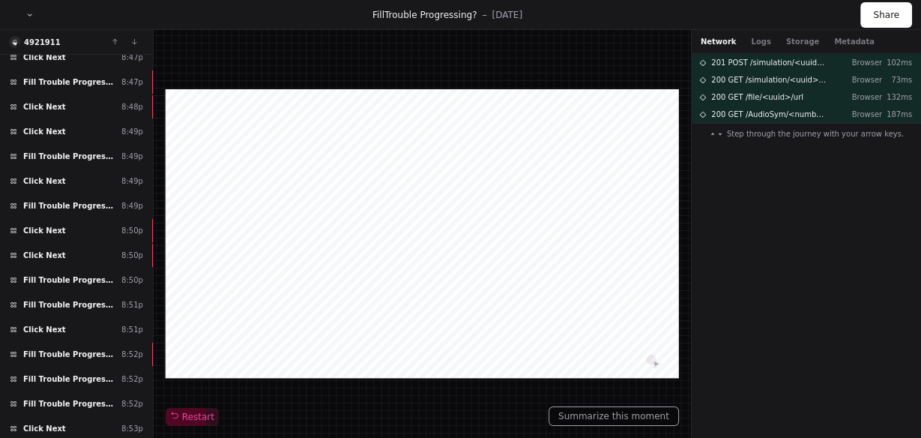
scroll to position [19823, 0]
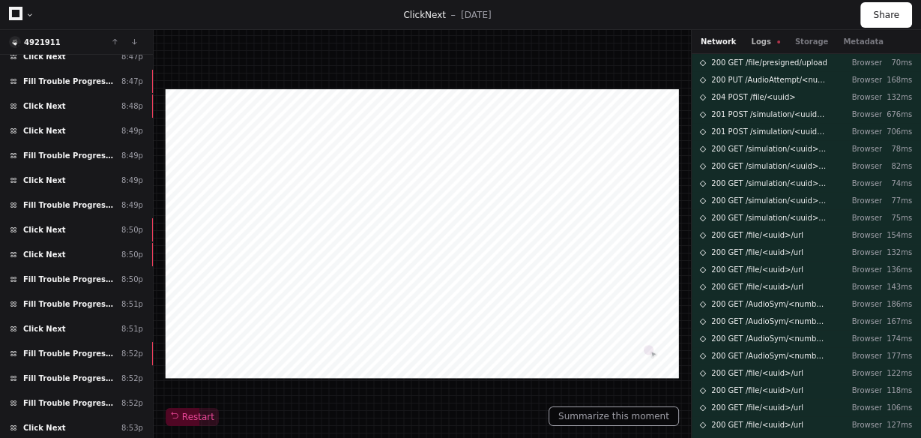
click at [751, 40] on button "Logs" at bounding box center [765, 41] width 28 height 11
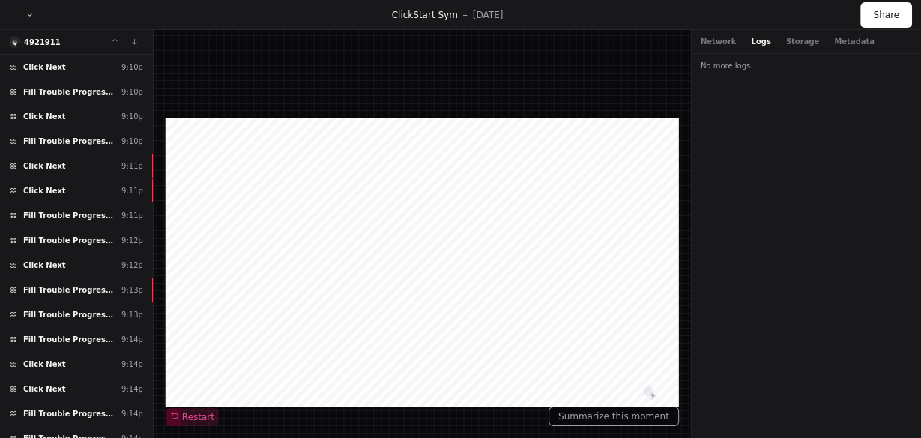
scroll to position [21520, 0]
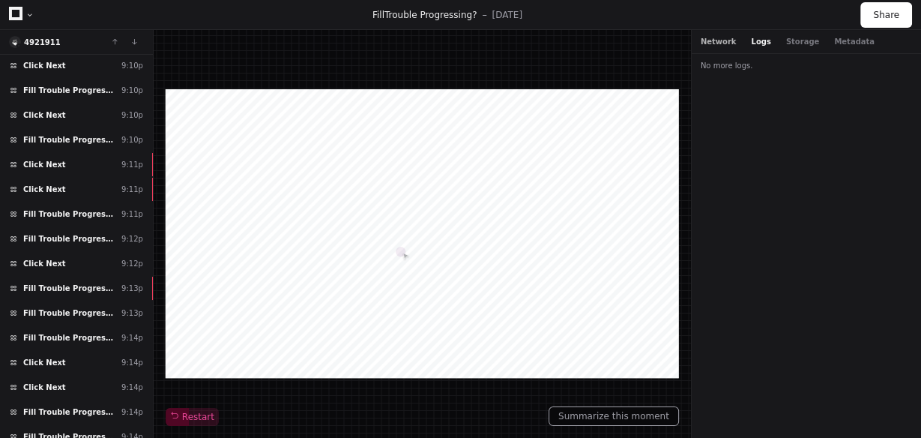
click at [723, 46] on button "Network" at bounding box center [719, 41] width 36 height 11
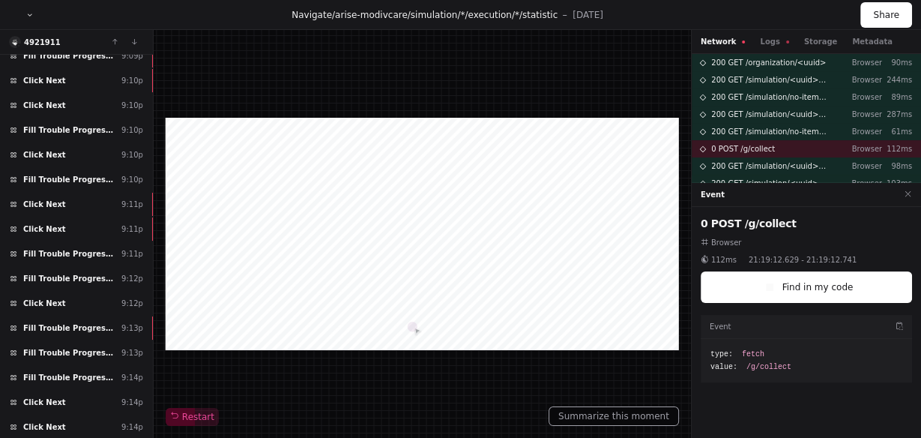
scroll to position [21520, 0]
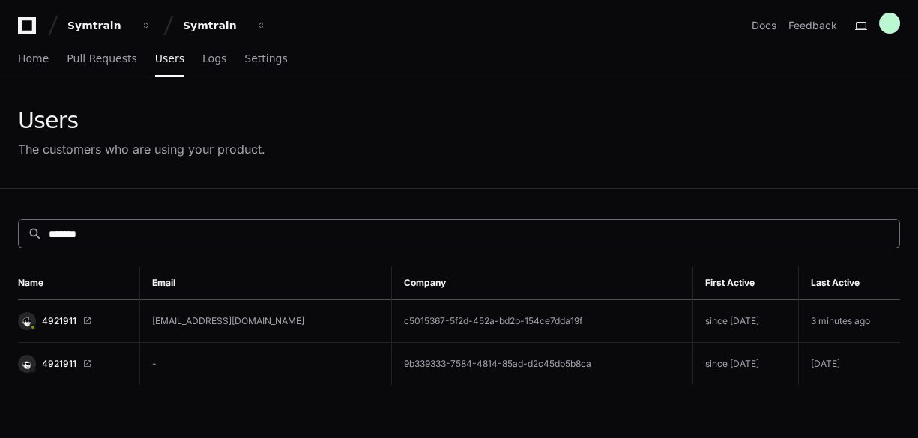
click at [181, 241] on div "search *******" at bounding box center [459, 233] width 882 height 29
click at [180, 240] on div "search *******" at bounding box center [459, 233] width 882 height 29
click at [181, 237] on input "*******" at bounding box center [470, 233] width 842 height 15
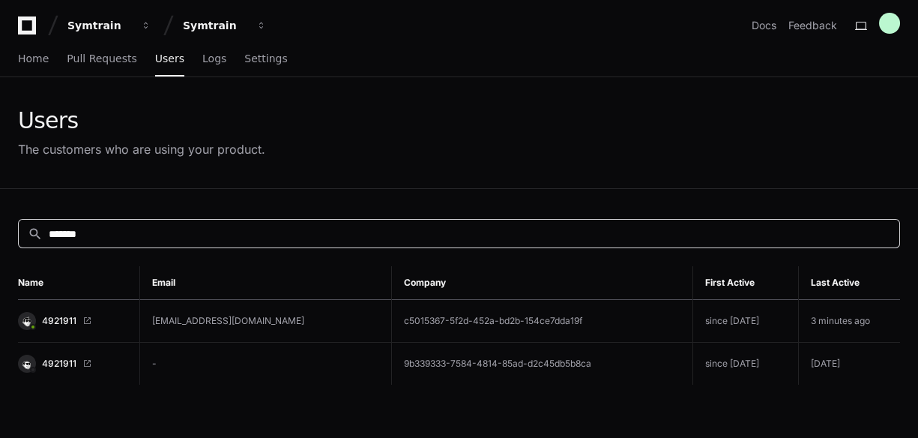
paste input "**********"
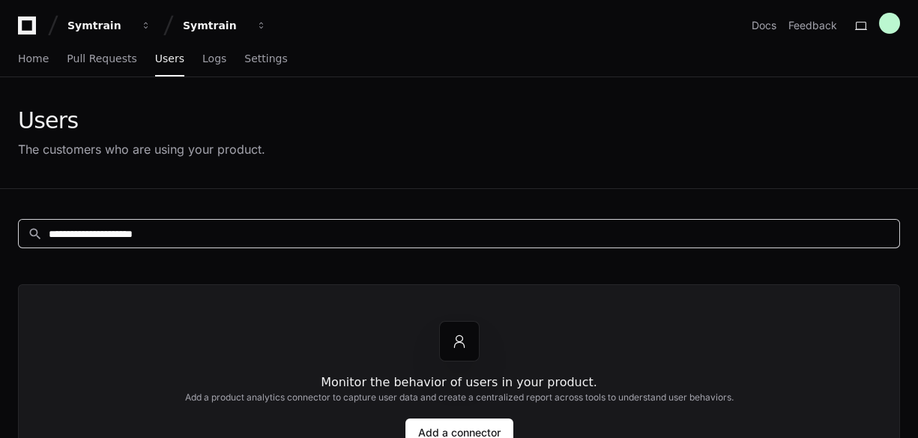
drag, startPoint x: 118, startPoint y: 231, endPoint x: 33, endPoint y: 234, distance: 85.5
click at [33, 234] on div "**********" at bounding box center [455, 234] width 872 height 16
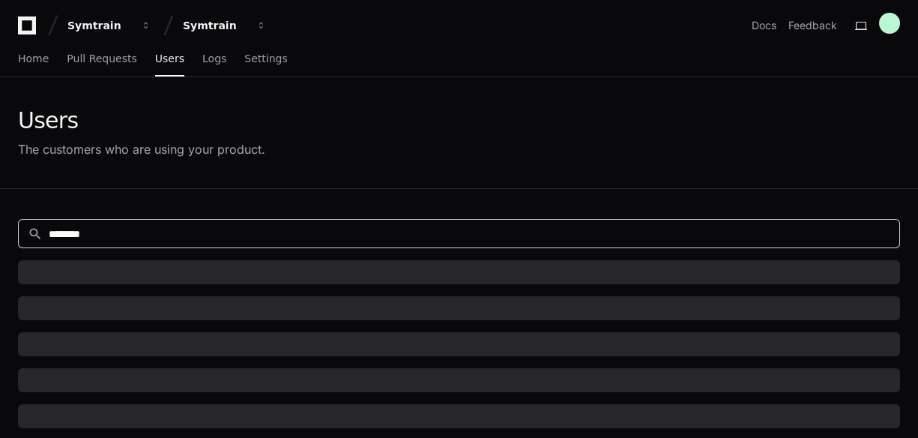
click at [280, 233] on input "********" at bounding box center [470, 233] width 842 height 15
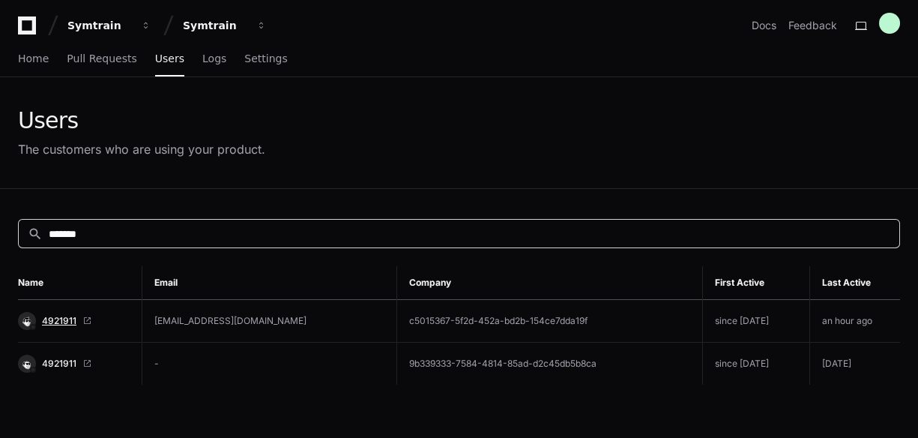
click at [64, 322] on span "4921911" at bounding box center [59, 321] width 34 height 12
click at [103, 230] on input "*******" at bounding box center [470, 233] width 842 height 15
paste input
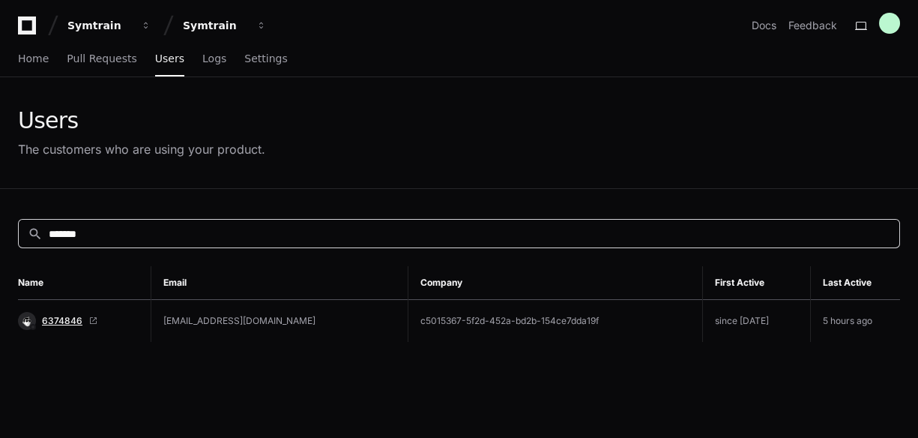
click at [66, 322] on span "6374846" at bounding box center [62, 321] width 40 height 12
click at [108, 237] on input "*******" at bounding box center [470, 233] width 842 height 15
paste input
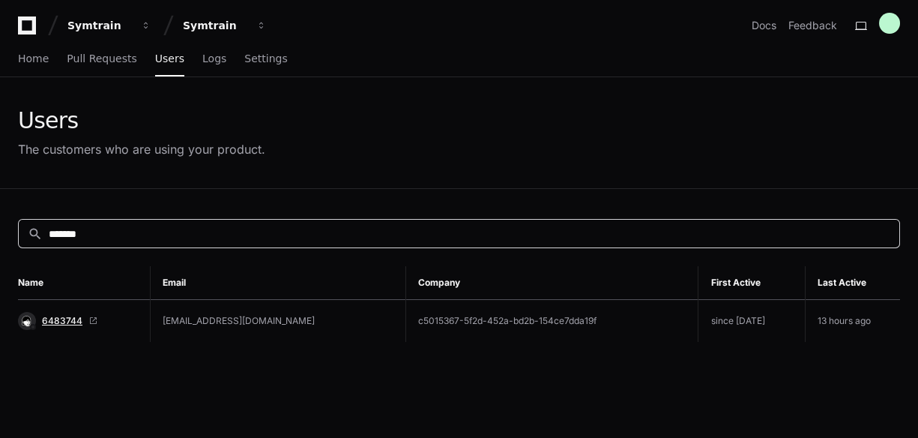
type input "*******"
click at [65, 316] on span "6483744" at bounding box center [62, 321] width 40 height 12
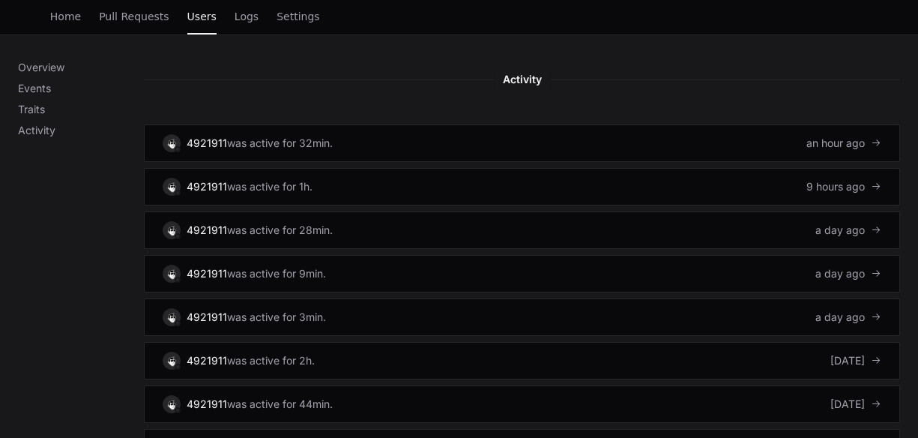
scroll to position [959, 0]
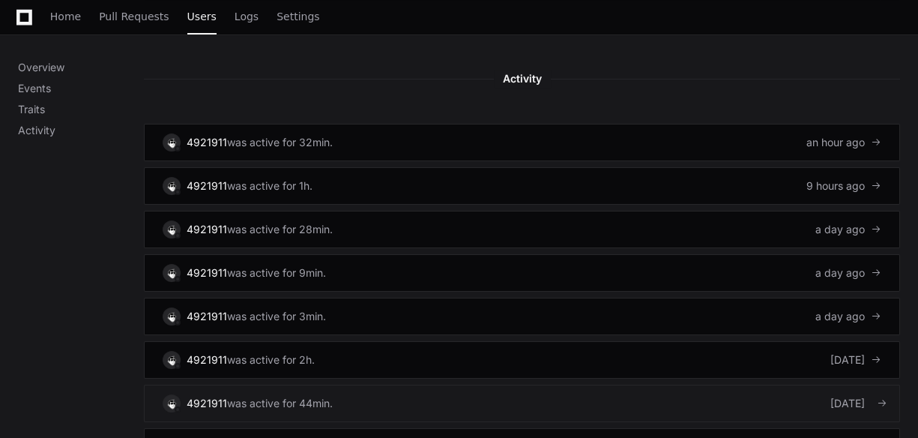
click at [716, 385] on link "4921911 was active for 44min. [DATE]" at bounding box center [522, 403] width 756 height 37
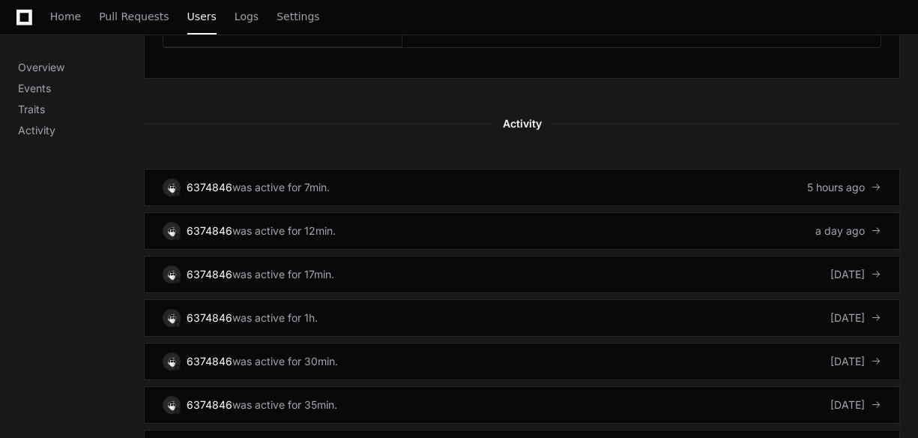
scroll to position [1079, 0]
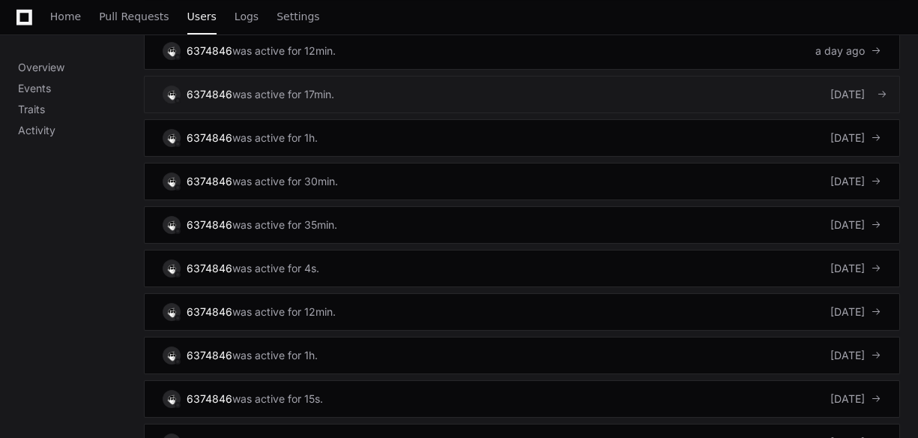
click at [383, 87] on link "6374846 was active for 17min. [DATE]" at bounding box center [522, 94] width 756 height 37
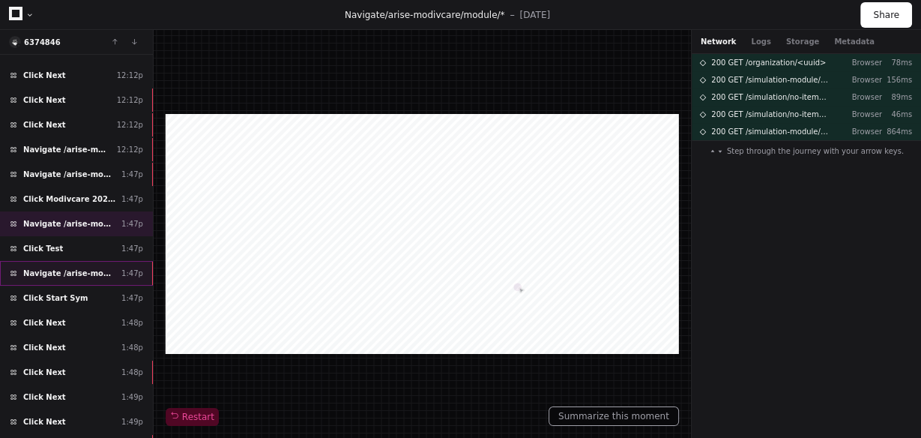
scroll to position [240, 0]
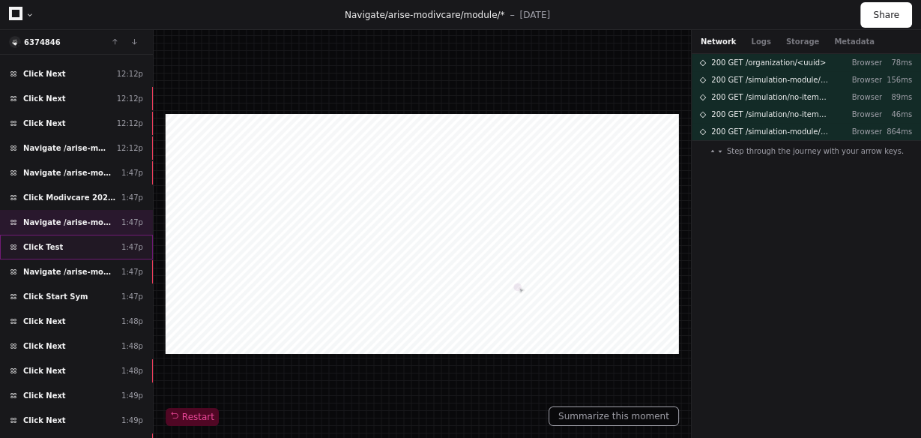
click at [85, 235] on div "Click Test 1:47p" at bounding box center [76, 247] width 153 height 25
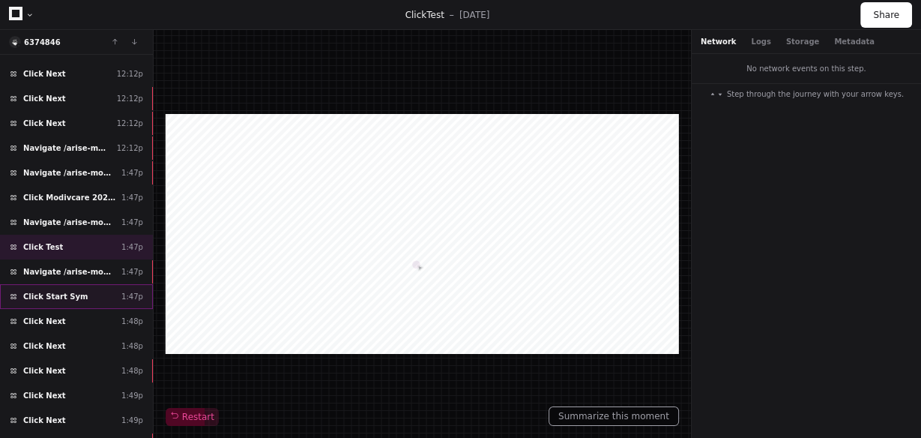
click at [69, 291] on span "Click Start Sym" at bounding box center [55, 296] width 64 height 11
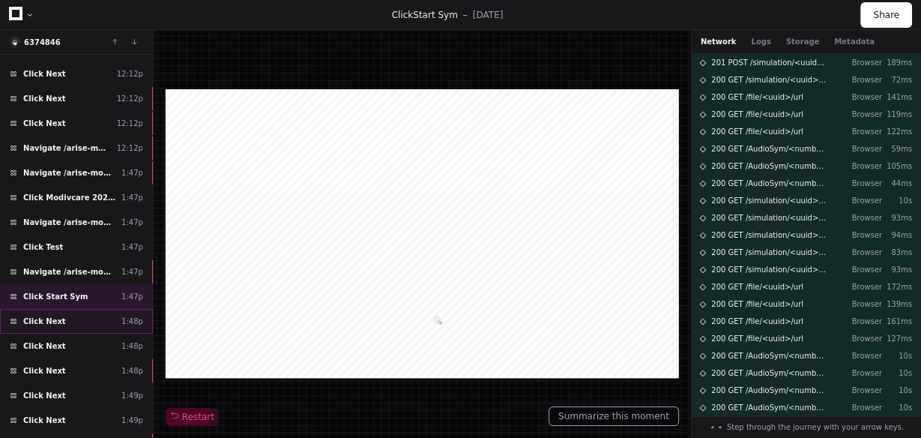
click at [74, 317] on div "Click Next 1:48p" at bounding box center [76, 321] width 153 height 25
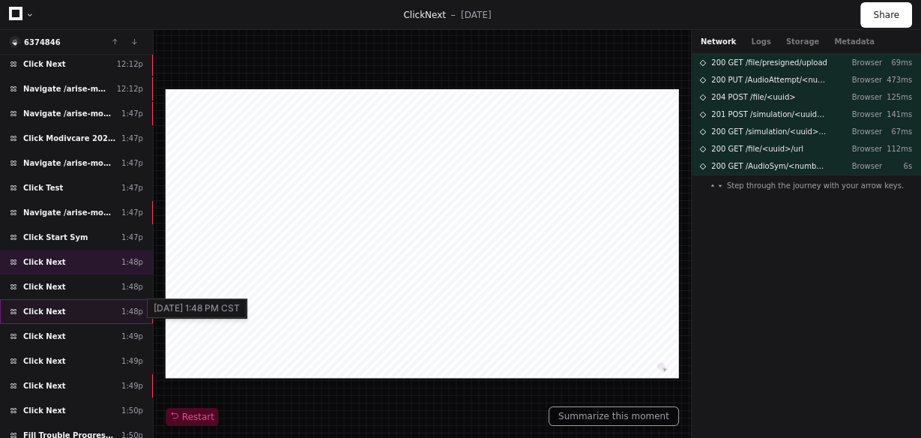
scroll to position [300, 0]
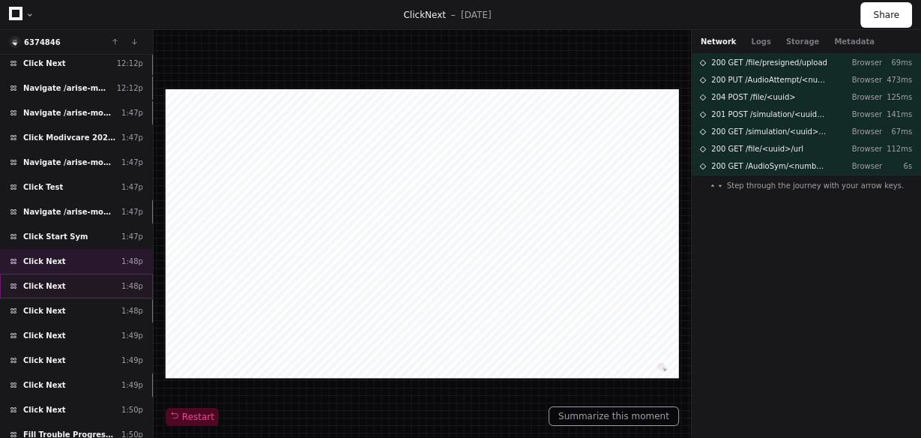
click at [96, 281] on div "Click Next 1:48p" at bounding box center [76, 286] width 153 height 25
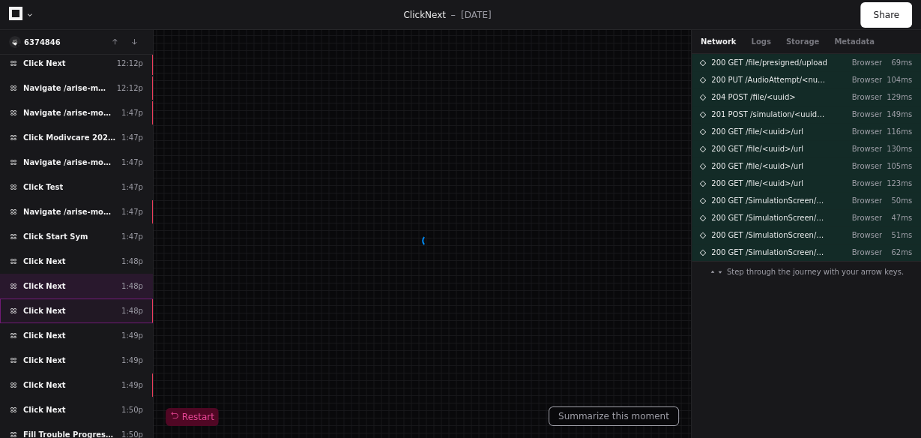
click at [85, 298] on div "Click Next 1:48p" at bounding box center [76, 310] width 153 height 25
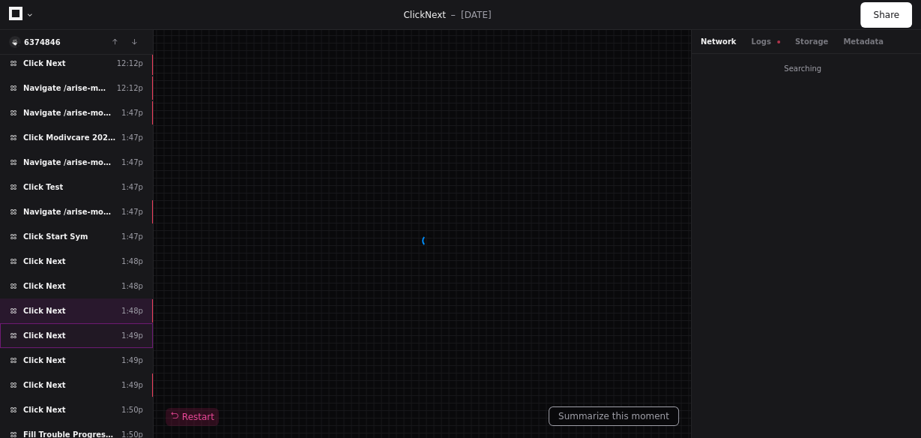
click at [79, 323] on div "Click Next 1:49p" at bounding box center [76, 335] width 153 height 25
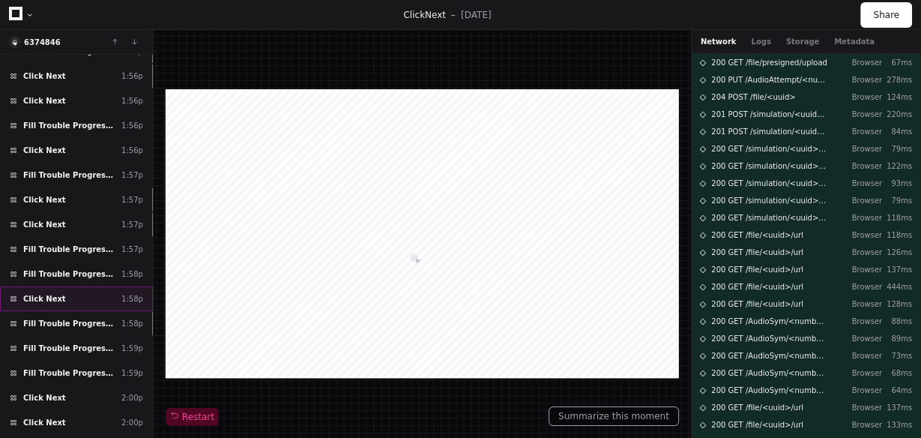
scroll to position [1376, 0]
click at [95, 317] on span "Fill Trouble Progressing?" at bounding box center [69, 322] width 92 height 11
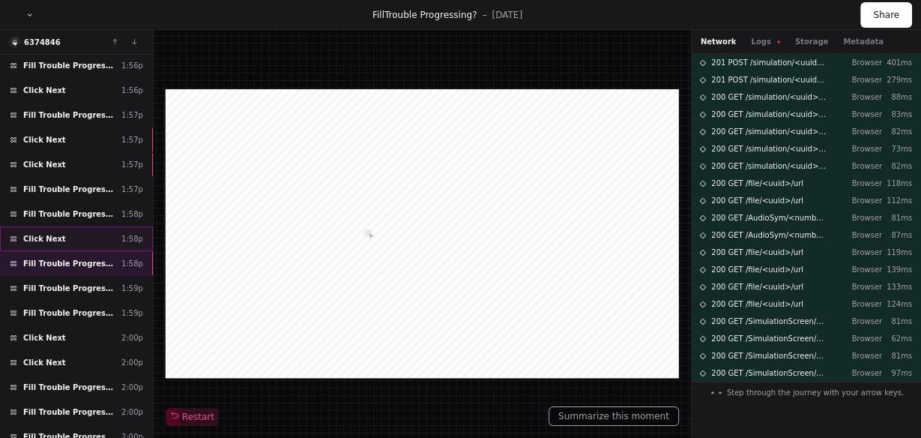
scroll to position [1436, 0]
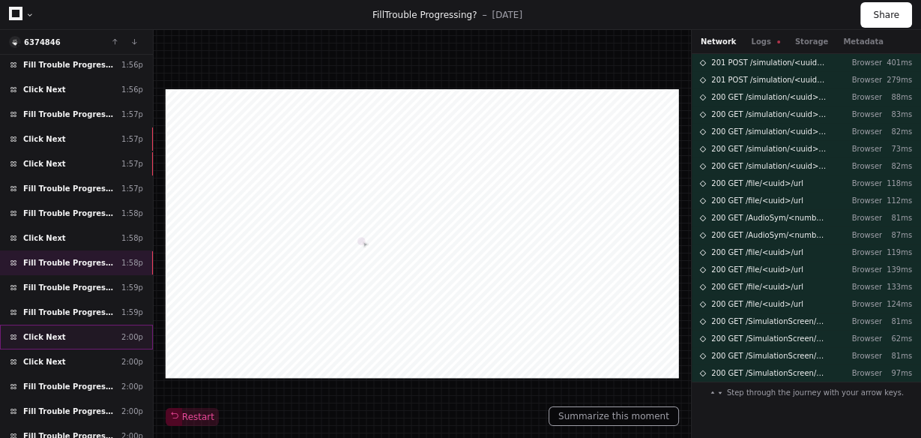
click at [69, 325] on div "Click Next 2:00p" at bounding box center [76, 337] width 153 height 25
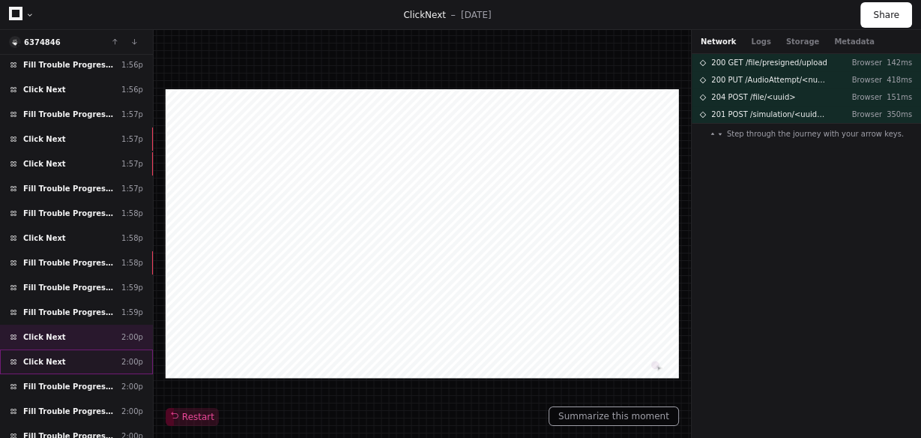
click at [72, 349] on div "Click Next 2:00p" at bounding box center [76, 361] width 153 height 25
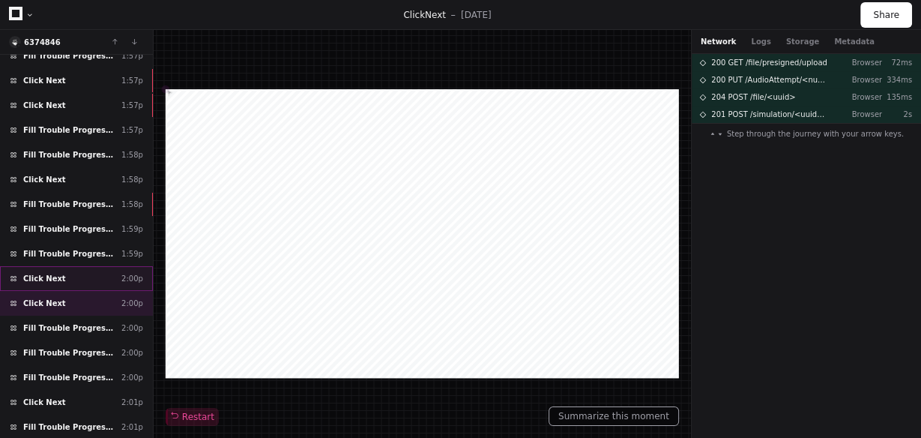
scroll to position [1496, 0]
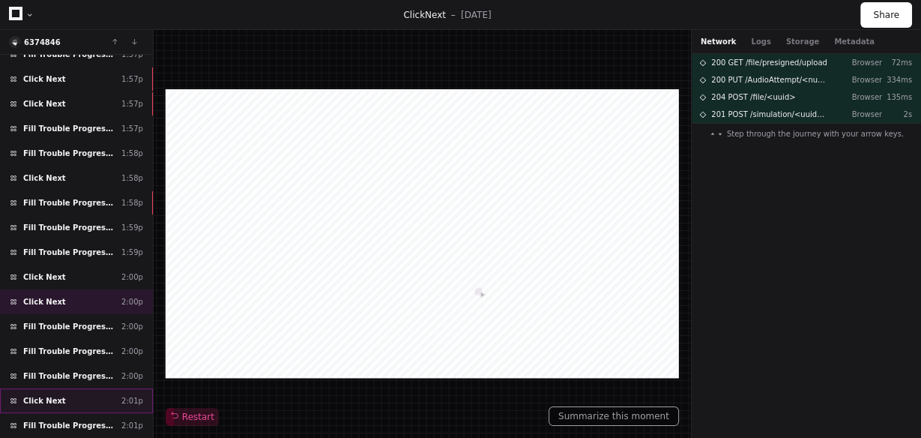
click at [69, 388] on div "Click Next 2:01p" at bounding box center [76, 400] width 153 height 25
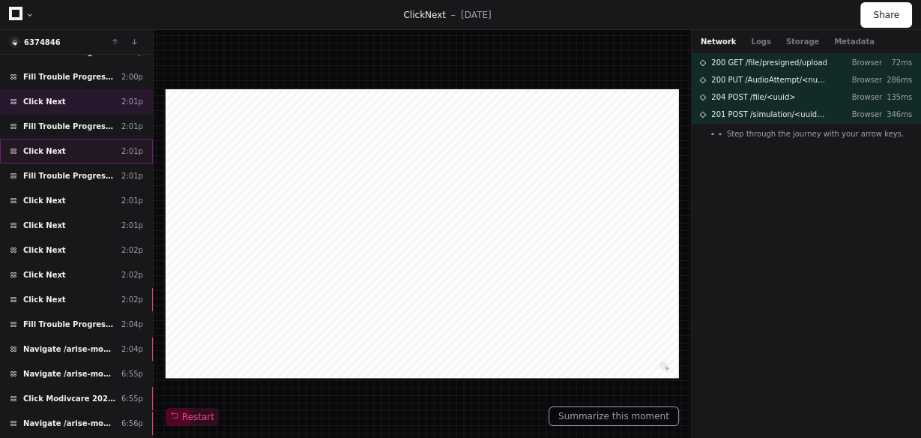
scroll to position [1796, 0]
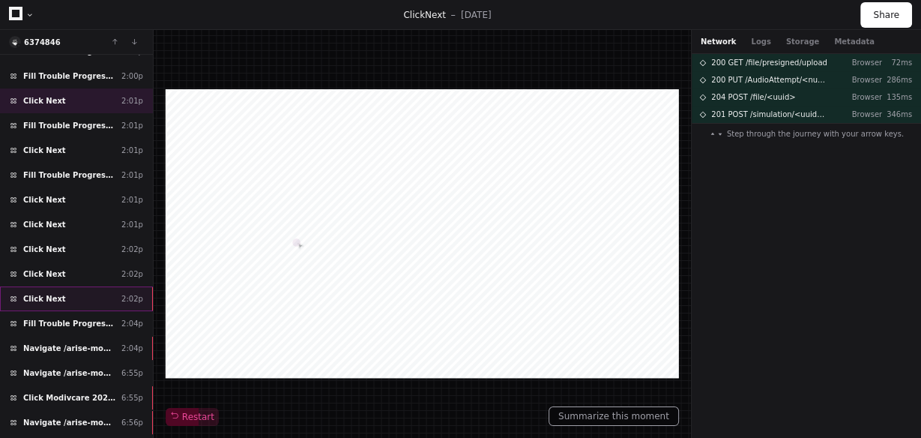
click at [56, 293] on span "Click Next" at bounding box center [44, 298] width 43 height 11
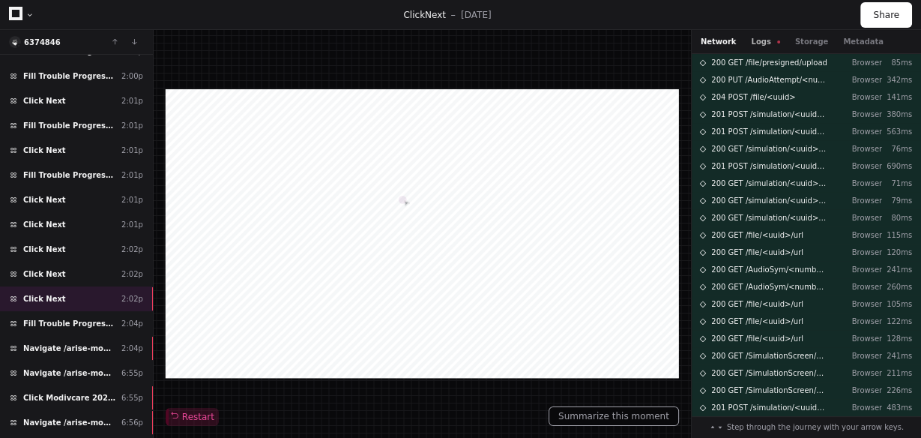
click at [753, 46] on button "Logs" at bounding box center [765, 41] width 28 height 11
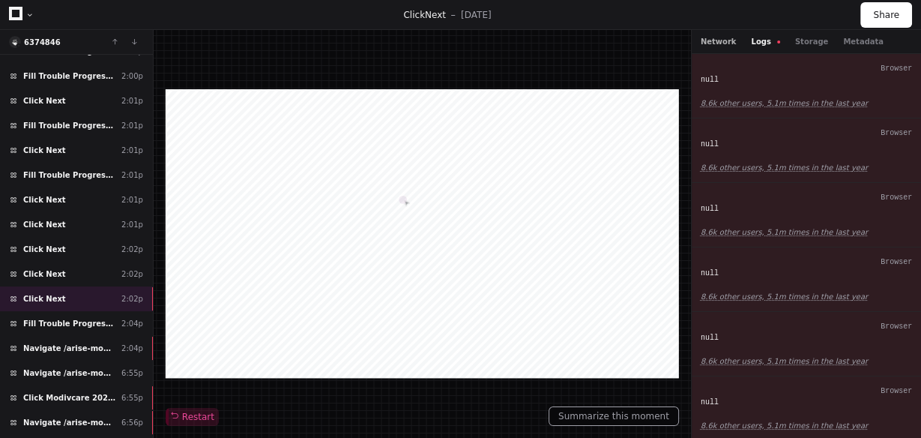
click at [717, 42] on button "Network" at bounding box center [719, 41] width 36 height 11
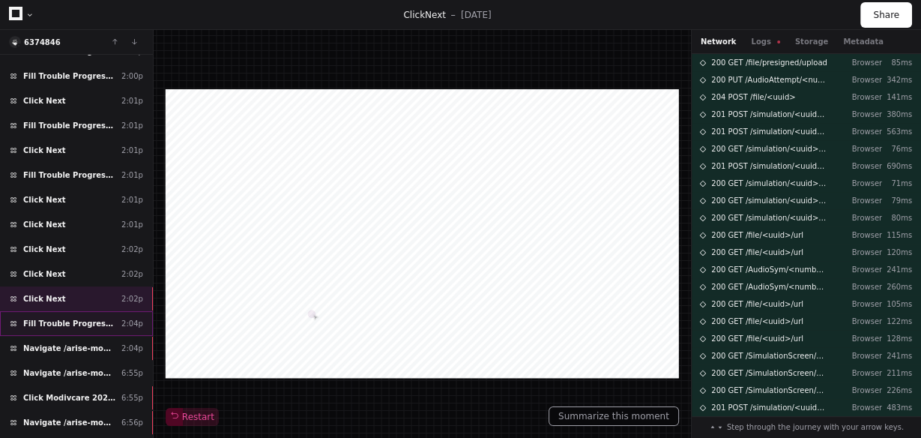
click at [52, 318] on span "Fill Trouble Progressing?" at bounding box center [69, 323] width 92 height 11
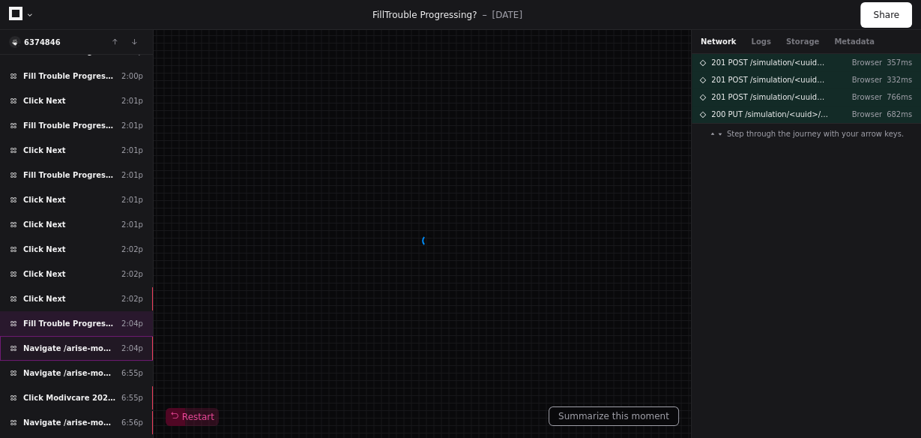
click at [48, 343] on span "Navigate /arise-modivcare/simulation/*/execution/*/statistic" at bounding box center [69, 348] width 92 height 11
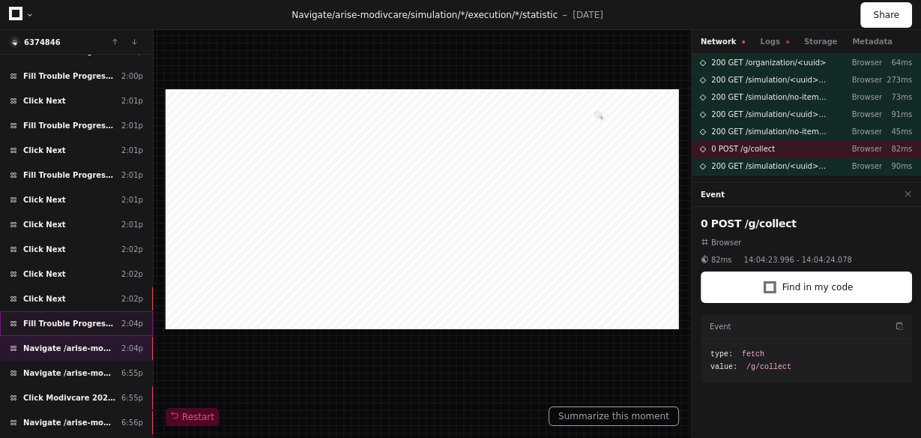
click at [64, 318] on span "Fill Trouble Progressing?" at bounding box center [69, 323] width 92 height 11
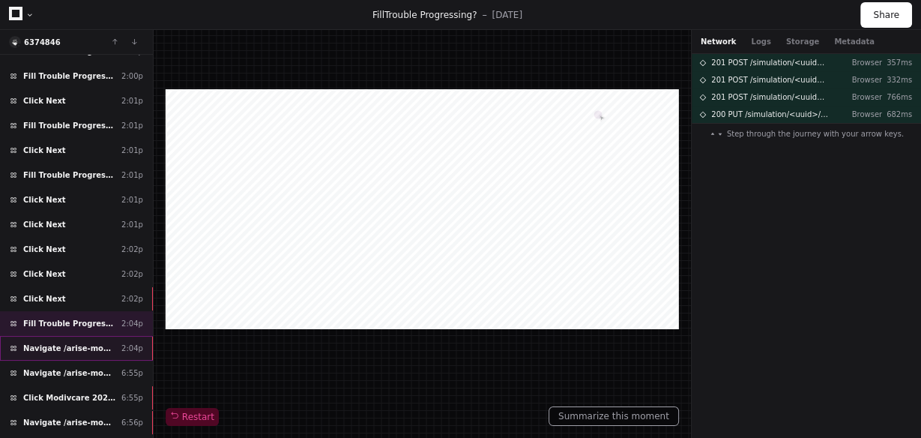
click at [78, 343] on span "Navigate /arise-modivcare/simulation/*/execution/*/statistic" at bounding box center [69, 348] width 92 height 11
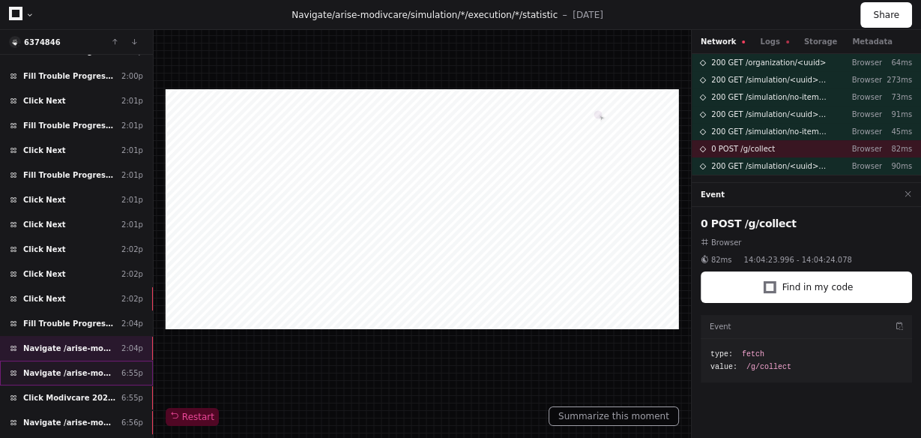
click at [76, 367] on span "Navigate /arise-modivcare" at bounding box center [69, 372] width 92 height 11
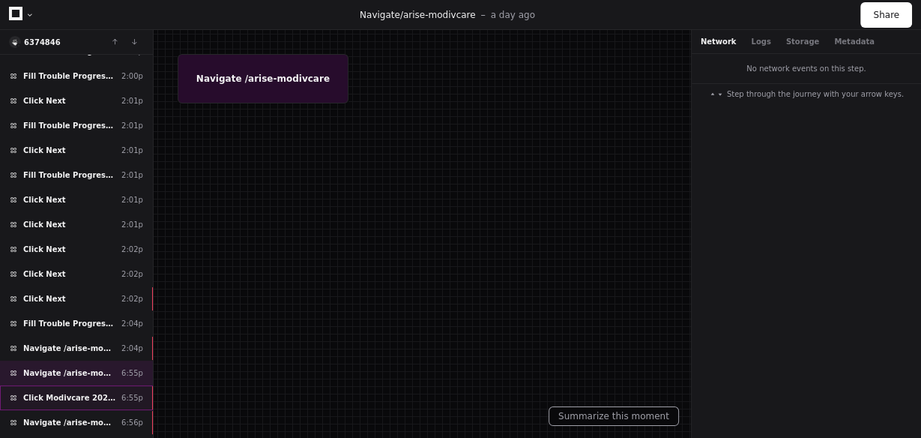
click at [73, 392] on span "Click Modivcare 2025 New Learner Syms" at bounding box center [69, 397] width 92 height 11
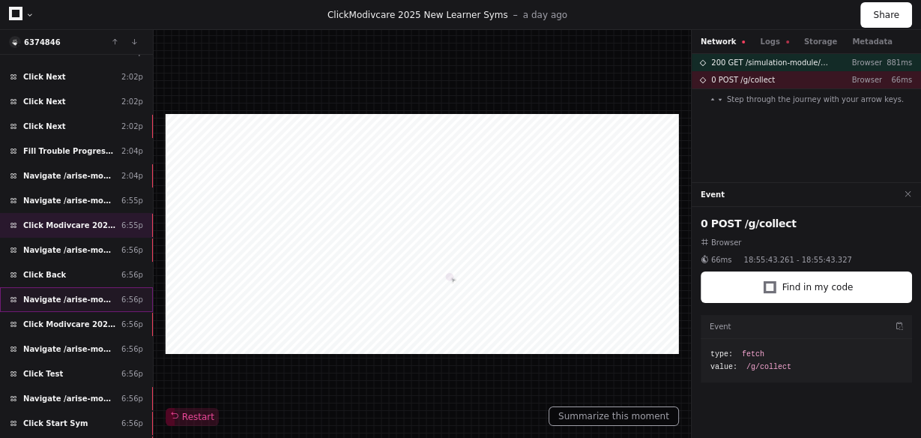
scroll to position [1985, 0]
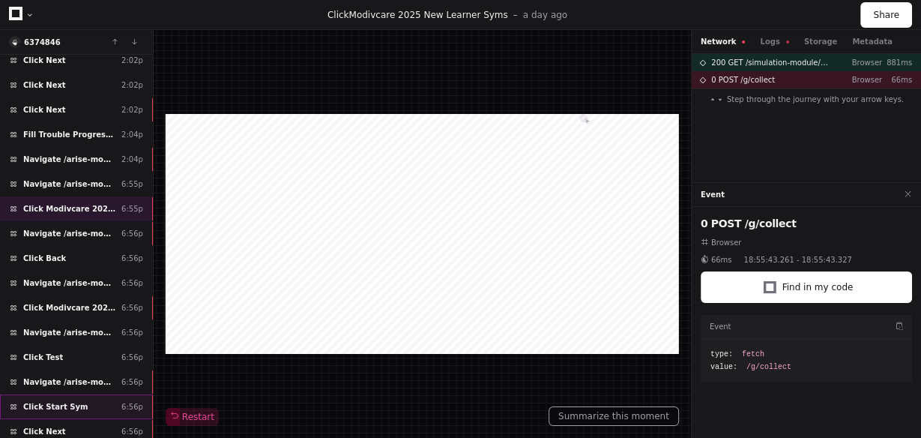
click at [68, 401] on span "Click Start Sym" at bounding box center [55, 406] width 64 height 11
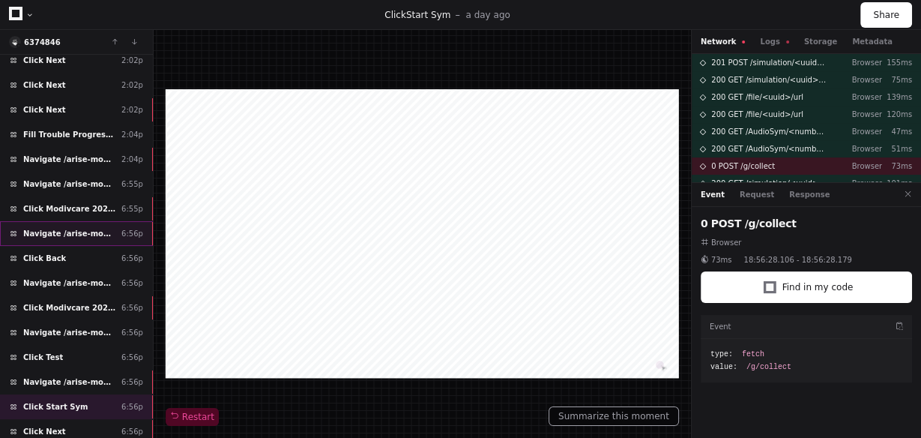
click at [92, 221] on div "Navigate /arise-modivcare/module/* 6:56p" at bounding box center [76, 233] width 153 height 25
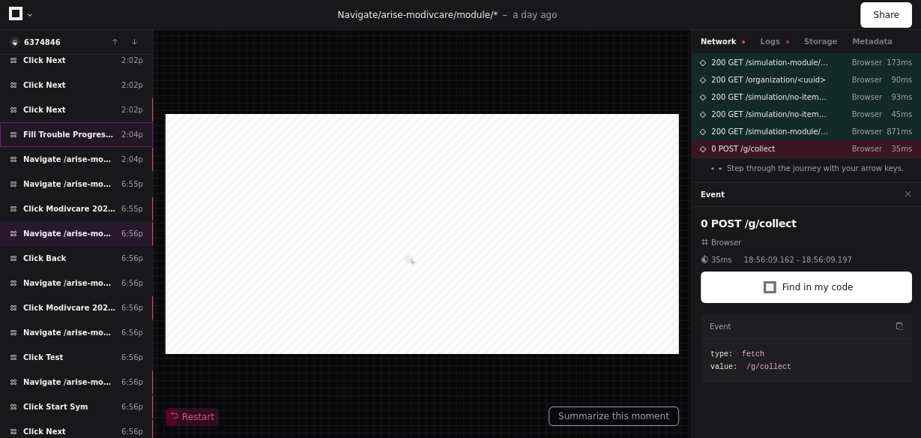
click at [78, 129] on span "Fill Trouble Progressing?" at bounding box center [69, 134] width 92 height 11
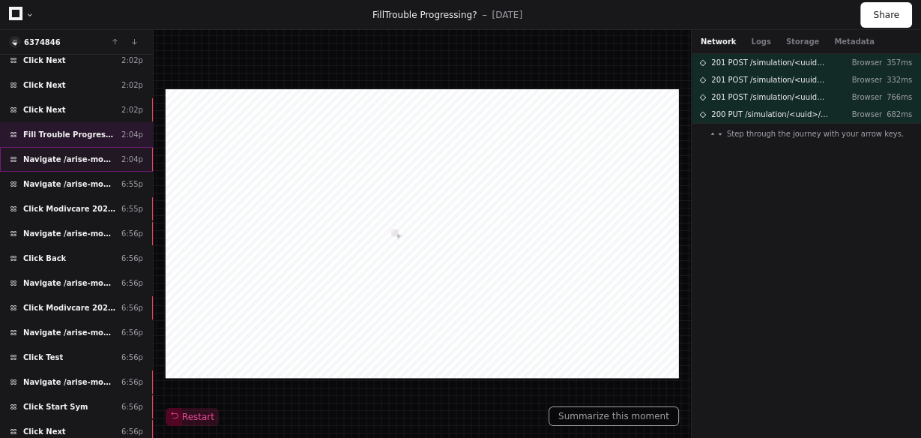
click at [69, 154] on span "Navigate /arise-modivcare/simulation/*/execution/*/statistic" at bounding box center [69, 159] width 92 height 11
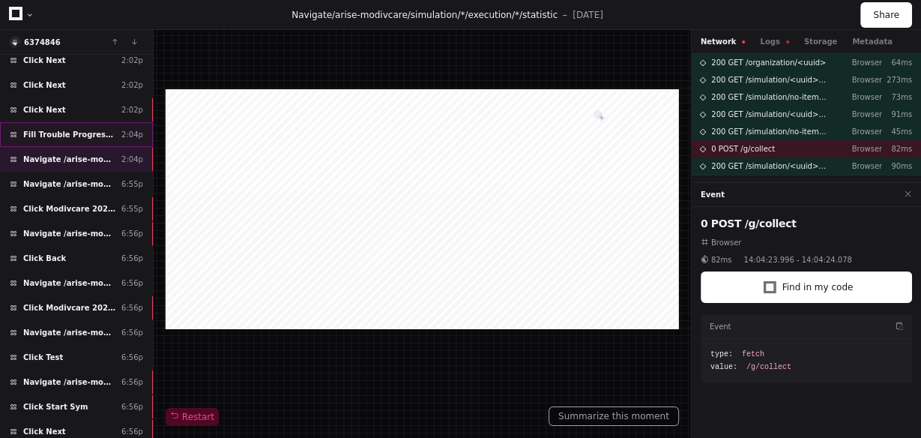
click at [80, 129] on span "Fill Trouble Progressing?" at bounding box center [69, 134] width 92 height 11
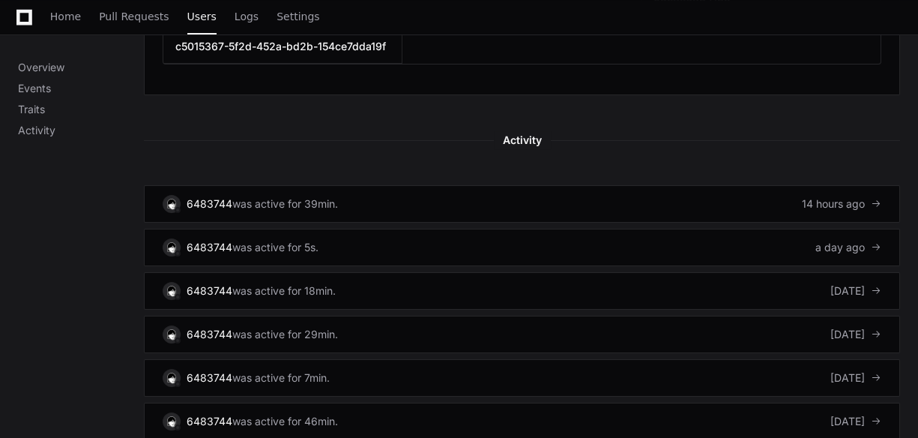
scroll to position [899, 0]
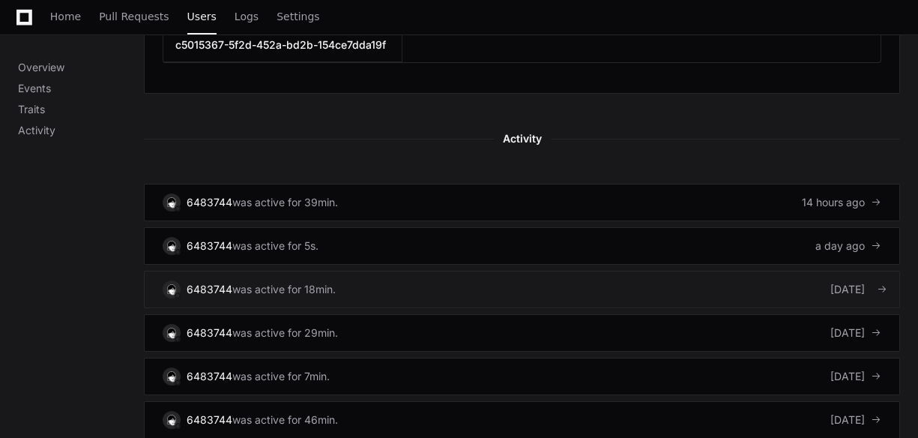
click at [389, 283] on link "6483744 was active for 18min. [DATE]" at bounding box center [522, 289] width 756 height 37
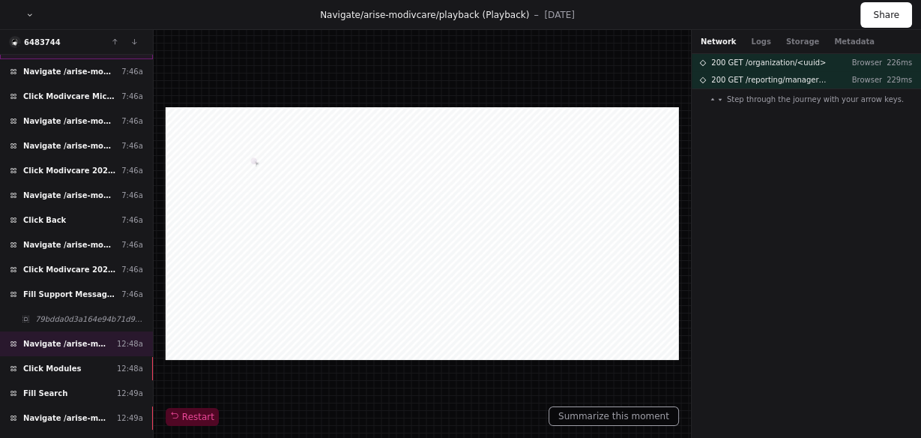
scroll to position [120, 0]
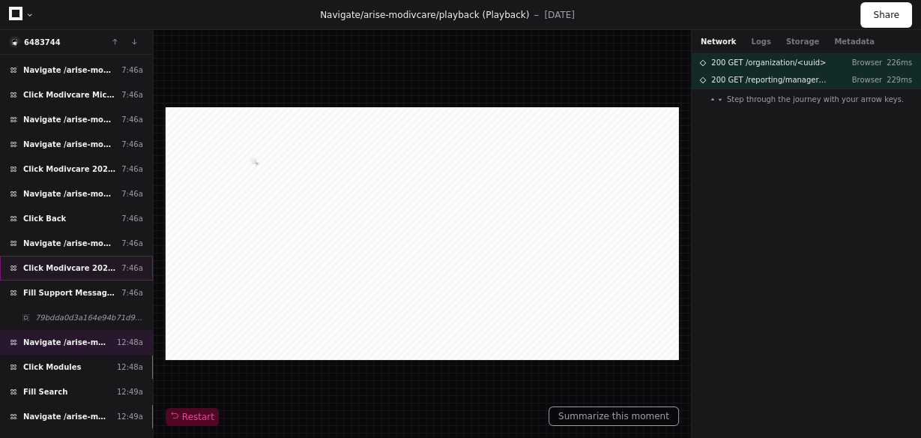
click at [76, 262] on span "Click Modivcare 2025 New Learner Syms" at bounding box center [69, 267] width 92 height 11
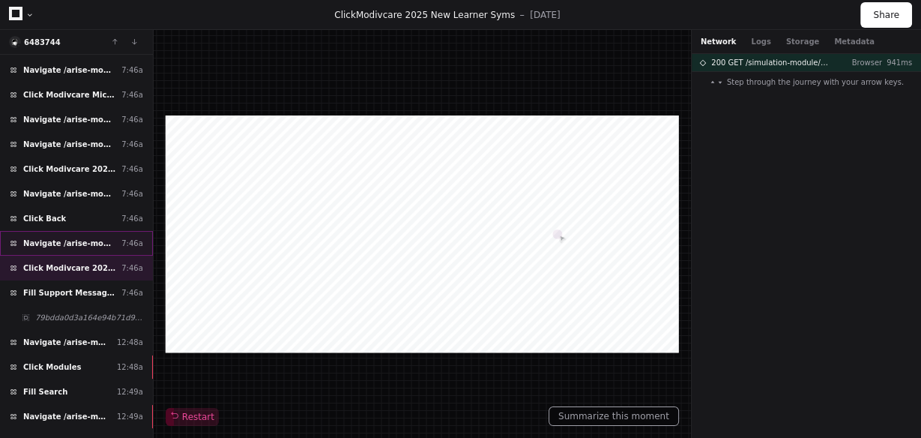
click at [86, 238] on span "Navigate /arise-modivcare/my-syms" at bounding box center [69, 243] width 92 height 11
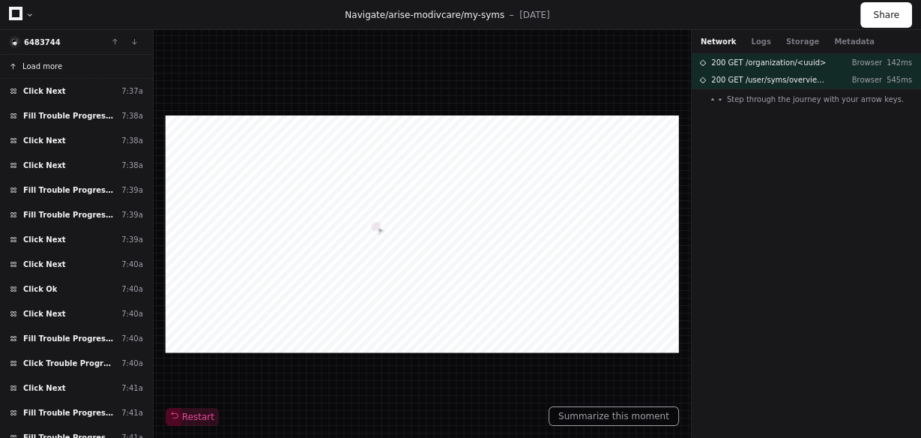
click at [50, 65] on span "Load more" at bounding box center [42, 66] width 40 height 11
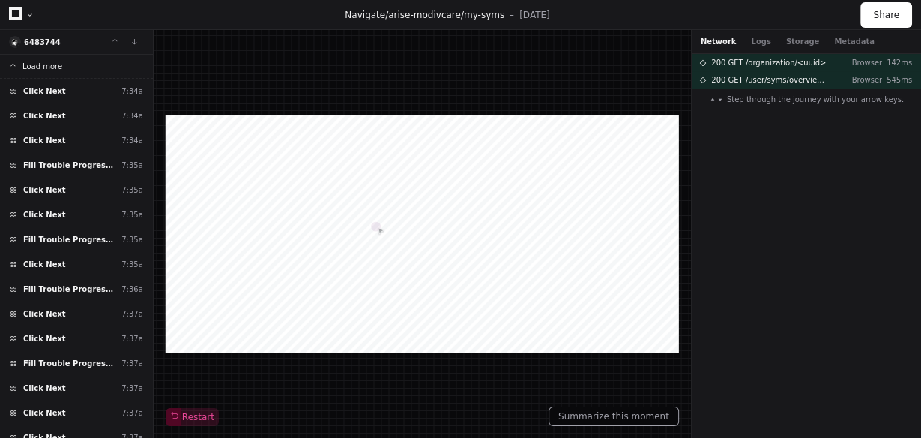
click at [50, 65] on span "Load more" at bounding box center [42, 66] width 40 height 11
click at [41, 64] on span "Load more" at bounding box center [42, 66] width 40 height 11
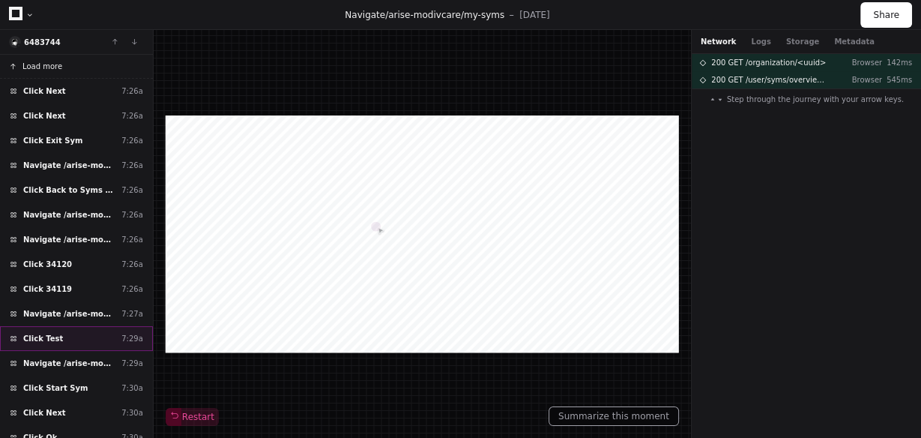
click at [65, 334] on div "Click Test 7:29a" at bounding box center [76, 338] width 153 height 25
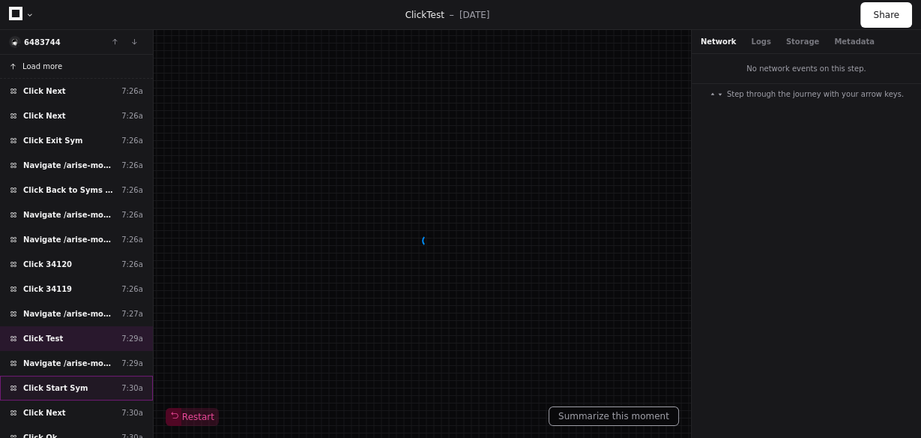
click at [65, 382] on span "Click Start Sym" at bounding box center [55, 387] width 64 height 11
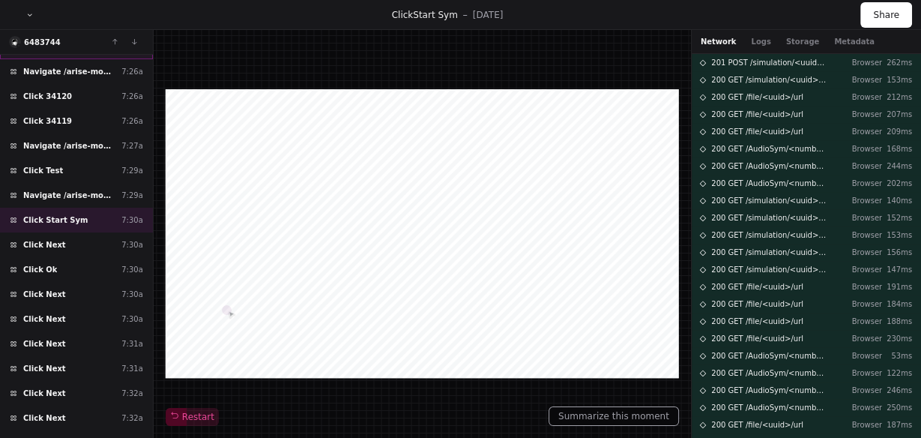
scroll to position [180, 0]
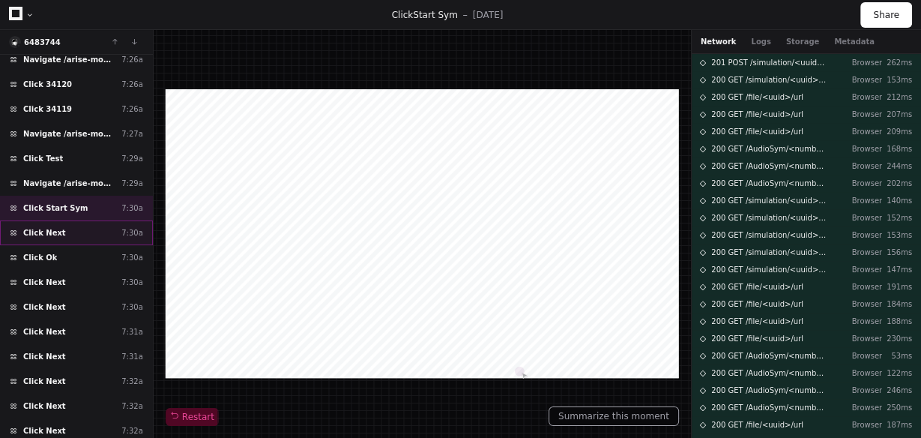
click at [87, 232] on div "Click Next 7:30a" at bounding box center [76, 232] width 153 height 25
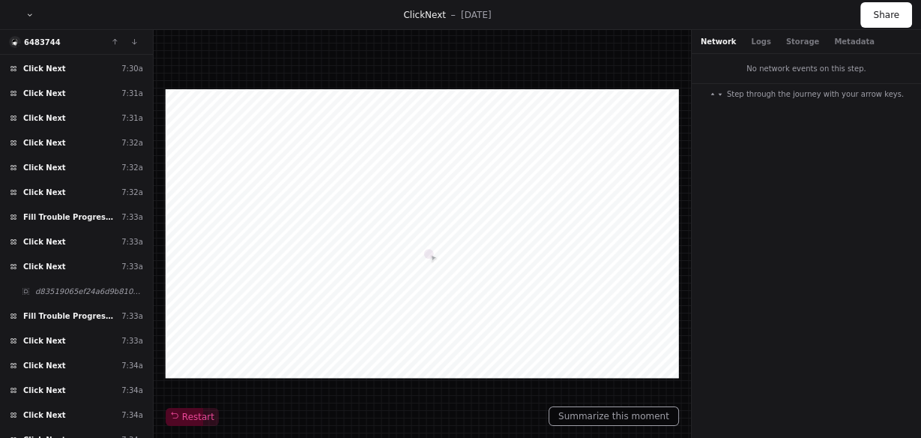
scroll to position [420, 0]
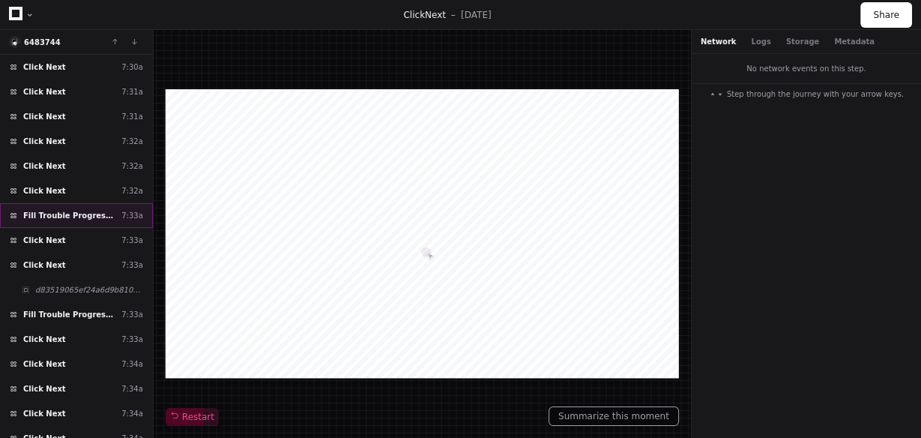
click at [78, 209] on div "Fill Trouble Progressing? 7:33a" at bounding box center [76, 215] width 153 height 25
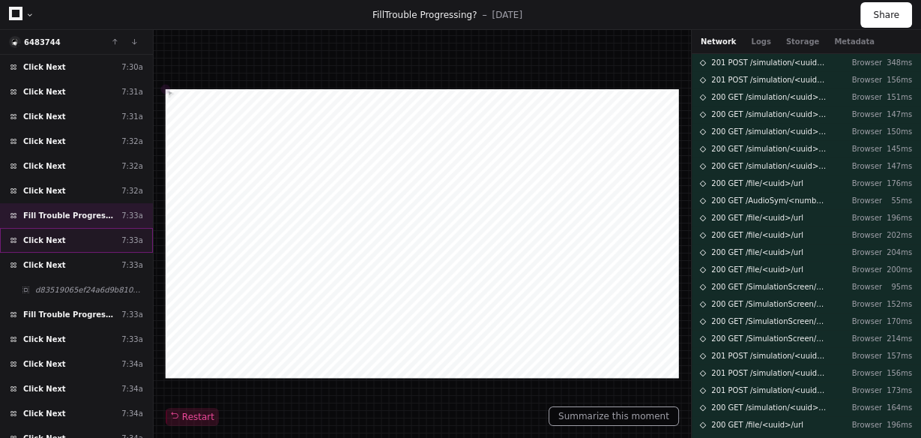
click at [73, 232] on div "Click Next 7:33a" at bounding box center [76, 240] width 153 height 25
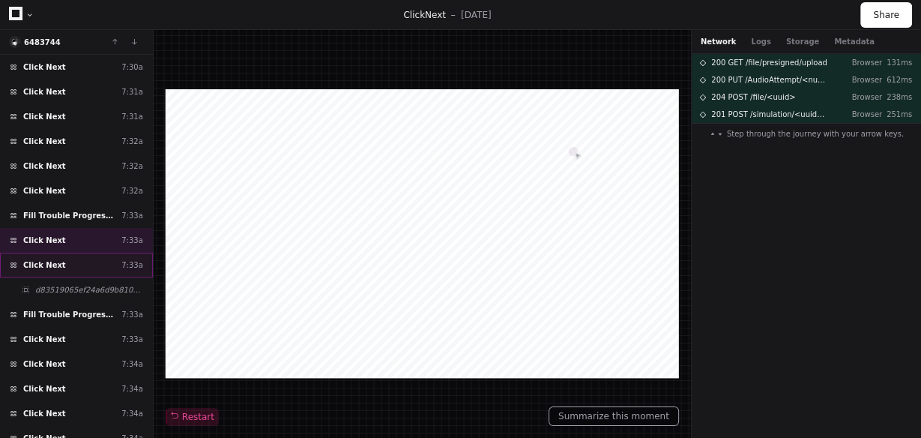
click at [69, 253] on div "Click Next 7:33a" at bounding box center [76, 265] width 153 height 25
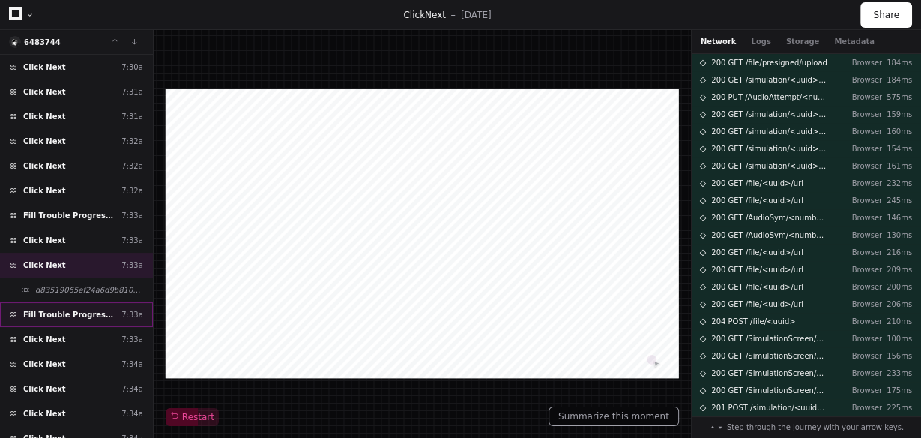
click at [82, 307] on div "Fill Trouble Progressing? 7:33a" at bounding box center [76, 314] width 153 height 25
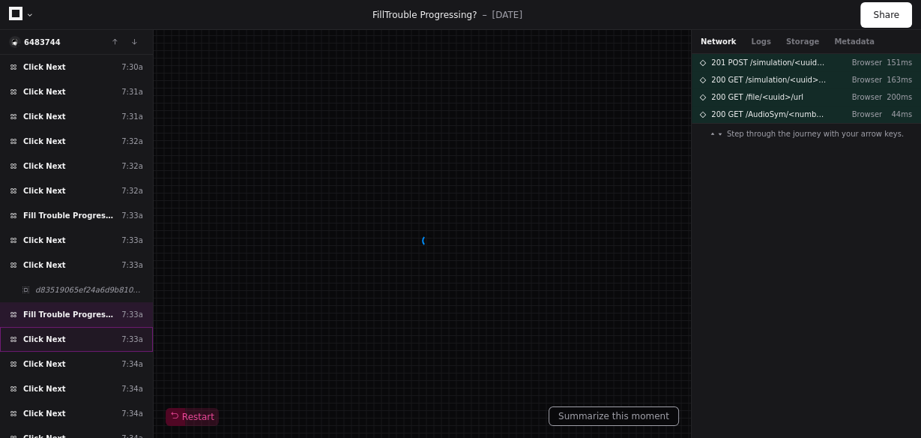
click at [70, 327] on div "Click Next 7:33a" at bounding box center [76, 339] width 153 height 25
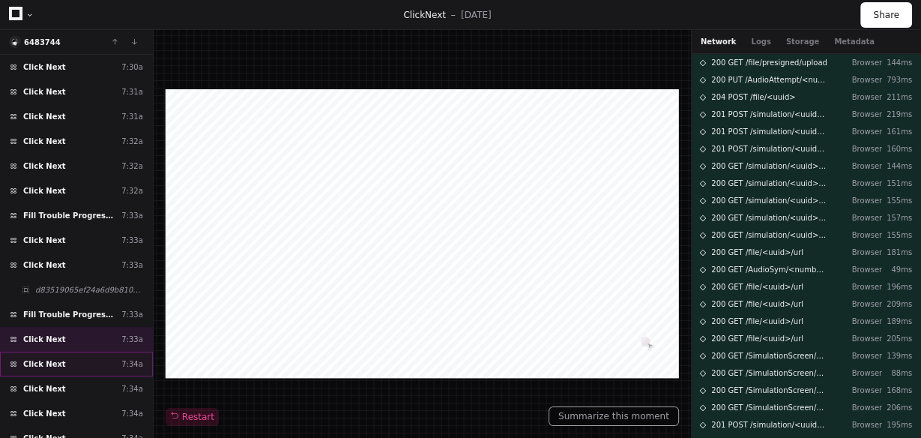
click at [81, 352] on div "Click Next 7:34a" at bounding box center [76, 364] width 153 height 25
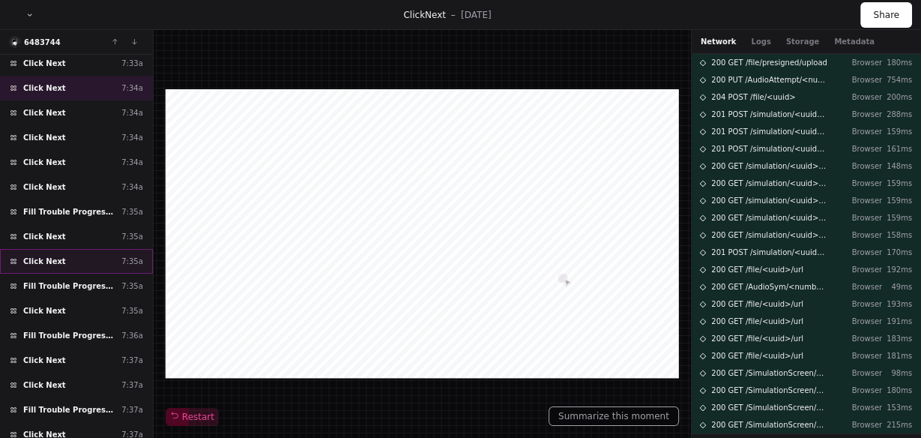
scroll to position [720, 0]
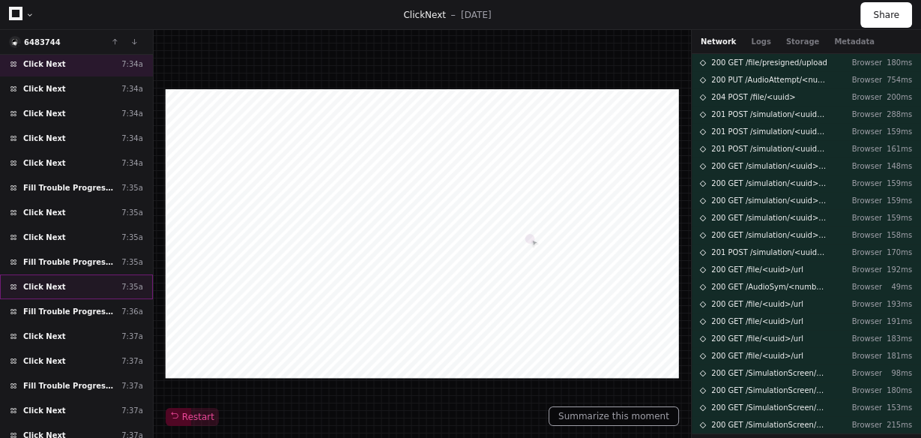
click at [67, 274] on div "Click Next 7:35a" at bounding box center [76, 286] width 153 height 25
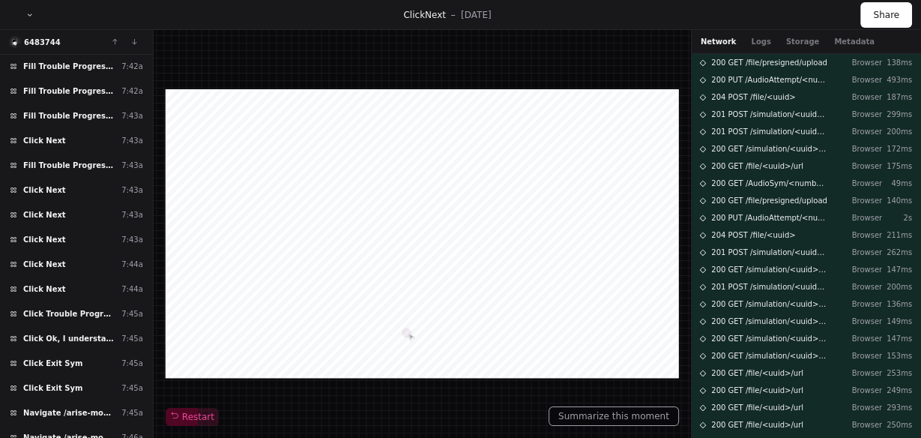
scroll to position [1619, 0]
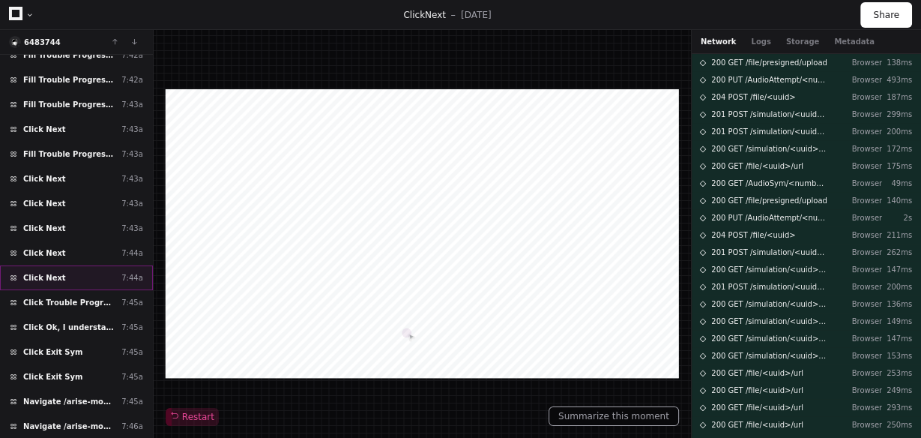
click at [88, 265] on div "Click Next 7:44a" at bounding box center [76, 277] width 153 height 25
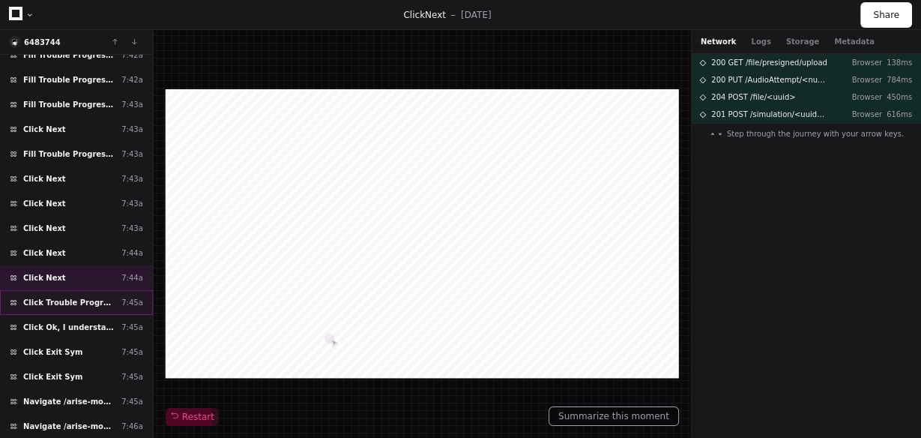
click at [79, 297] on span "Click Trouble Progressing?" at bounding box center [69, 302] width 92 height 11
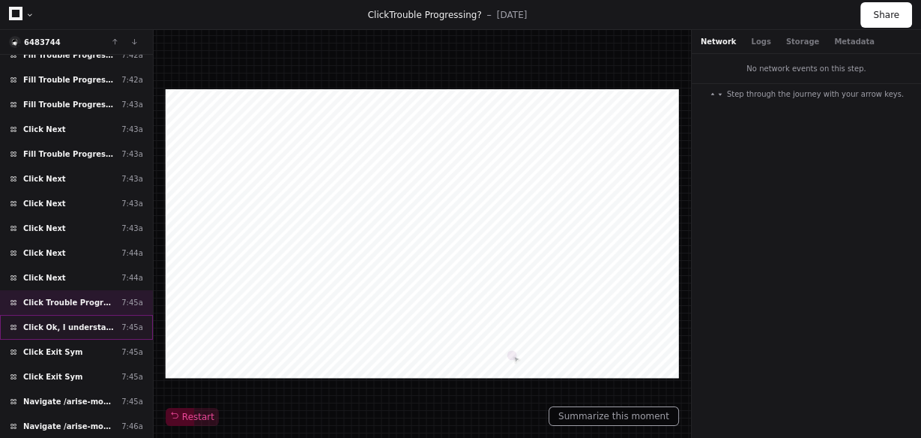
click at [72, 322] on span "Click Ok, I understand" at bounding box center [69, 327] width 92 height 11
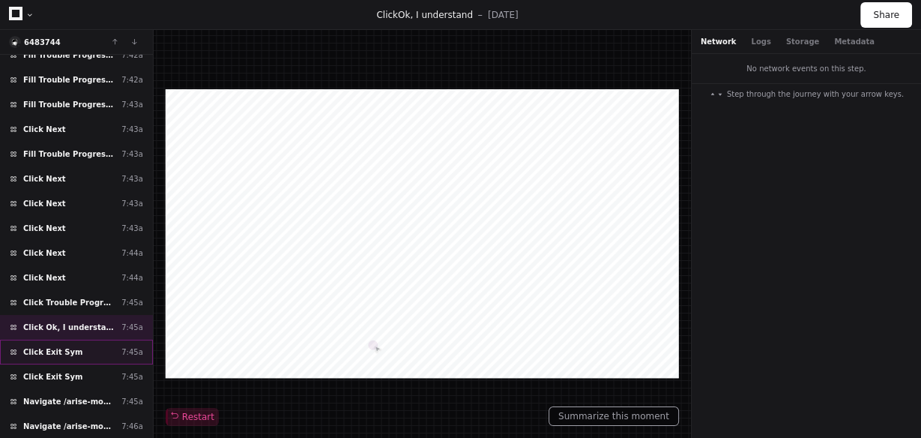
click at [77, 340] on div "Click Exit Sym 7:45a" at bounding box center [76, 352] width 153 height 25
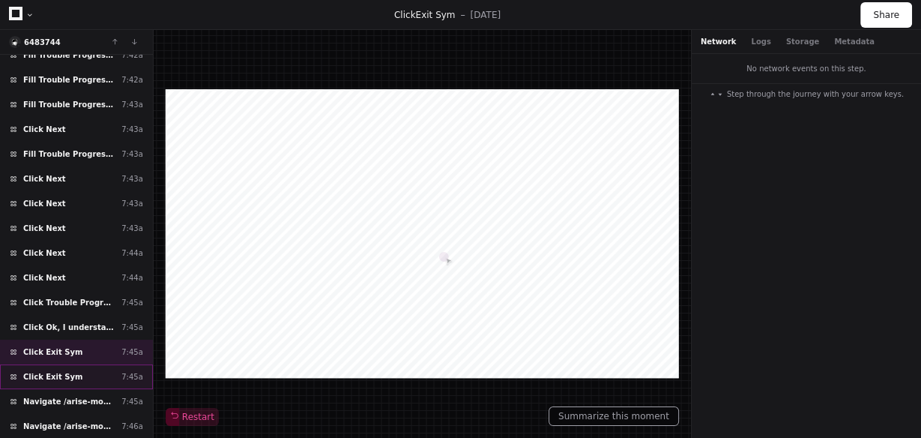
click at [76, 364] on div "Click Exit Sym 7:45a" at bounding box center [76, 376] width 153 height 25
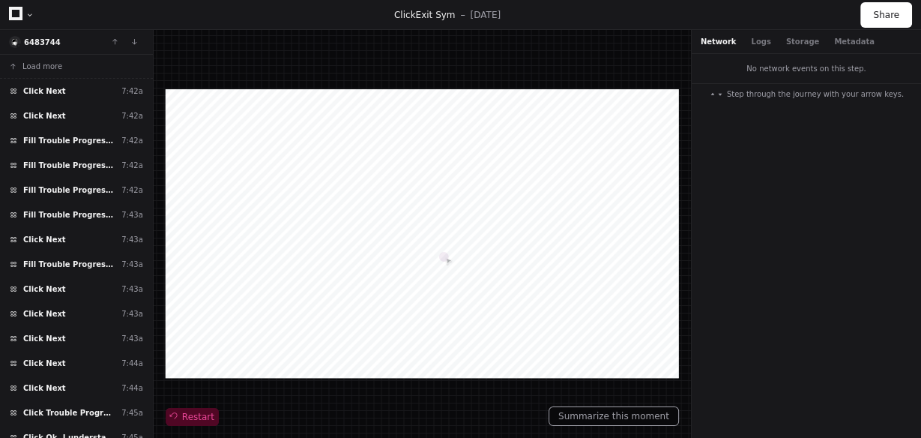
click at [204, 418] on span "Restart" at bounding box center [192, 417] width 44 height 12
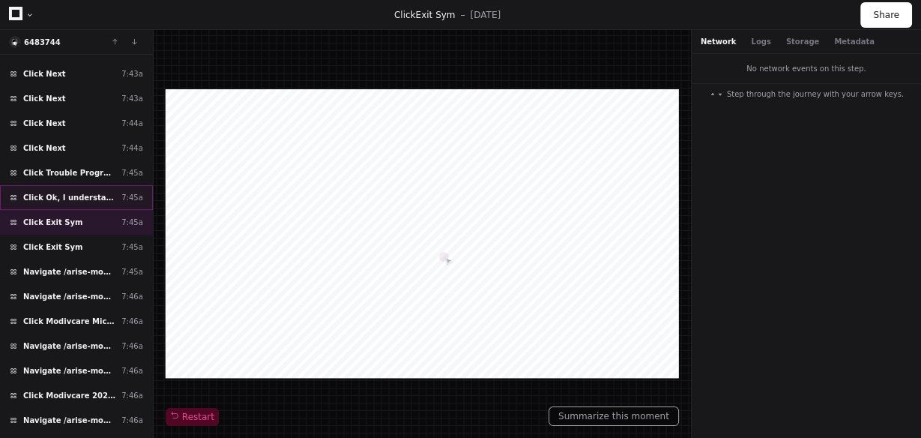
click at [79, 193] on span "Click Ok, I understand" at bounding box center [69, 197] width 92 height 11
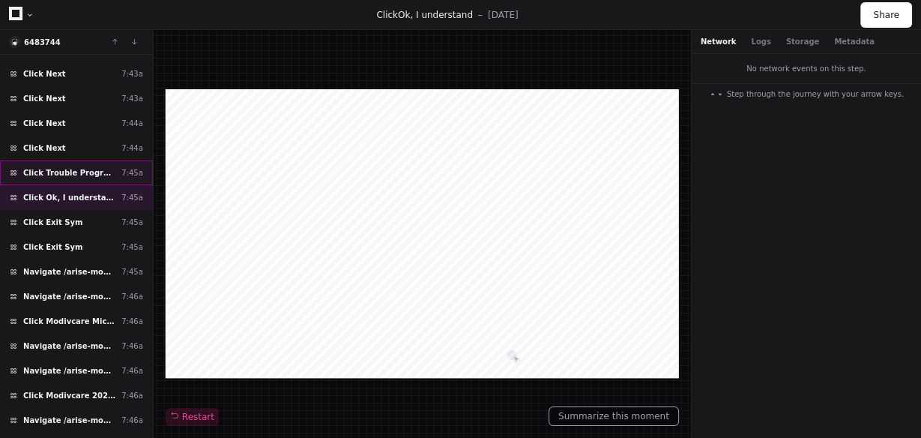
click at [83, 167] on span "Click Trouble Progressing?" at bounding box center [69, 172] width 92 height 11
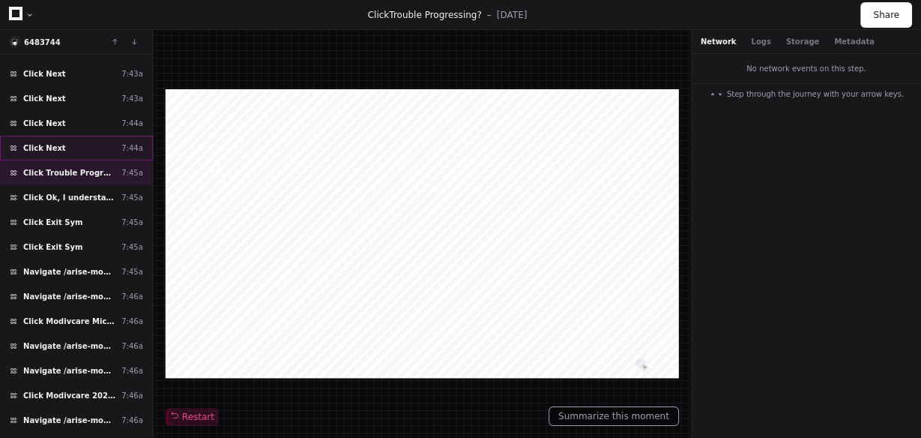
click at [78, 146] on div "Click Next 7:44a" at bounding box center [76, 148] width 153 height 25
